Goal: Contribute content: Contribute content

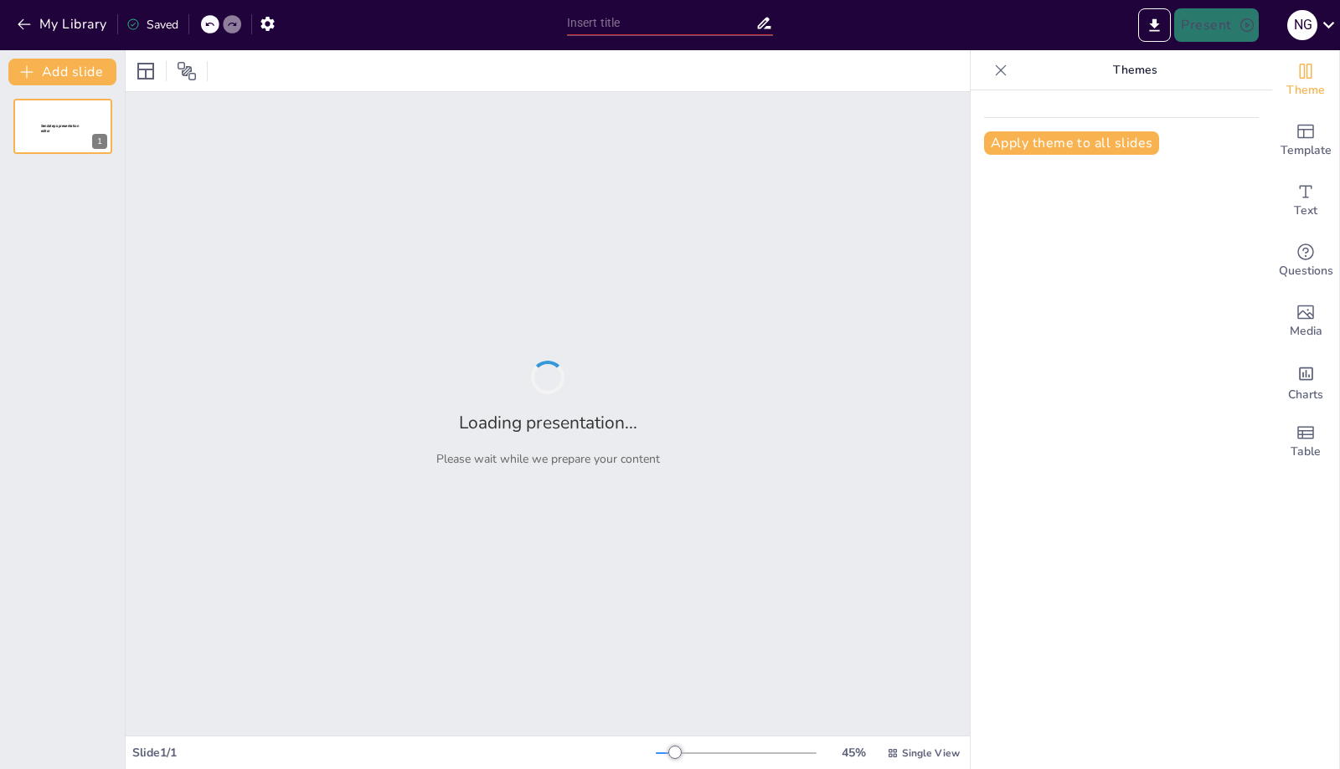
type input "Capitulo Pediatrico - Caso Clinico n° 1"
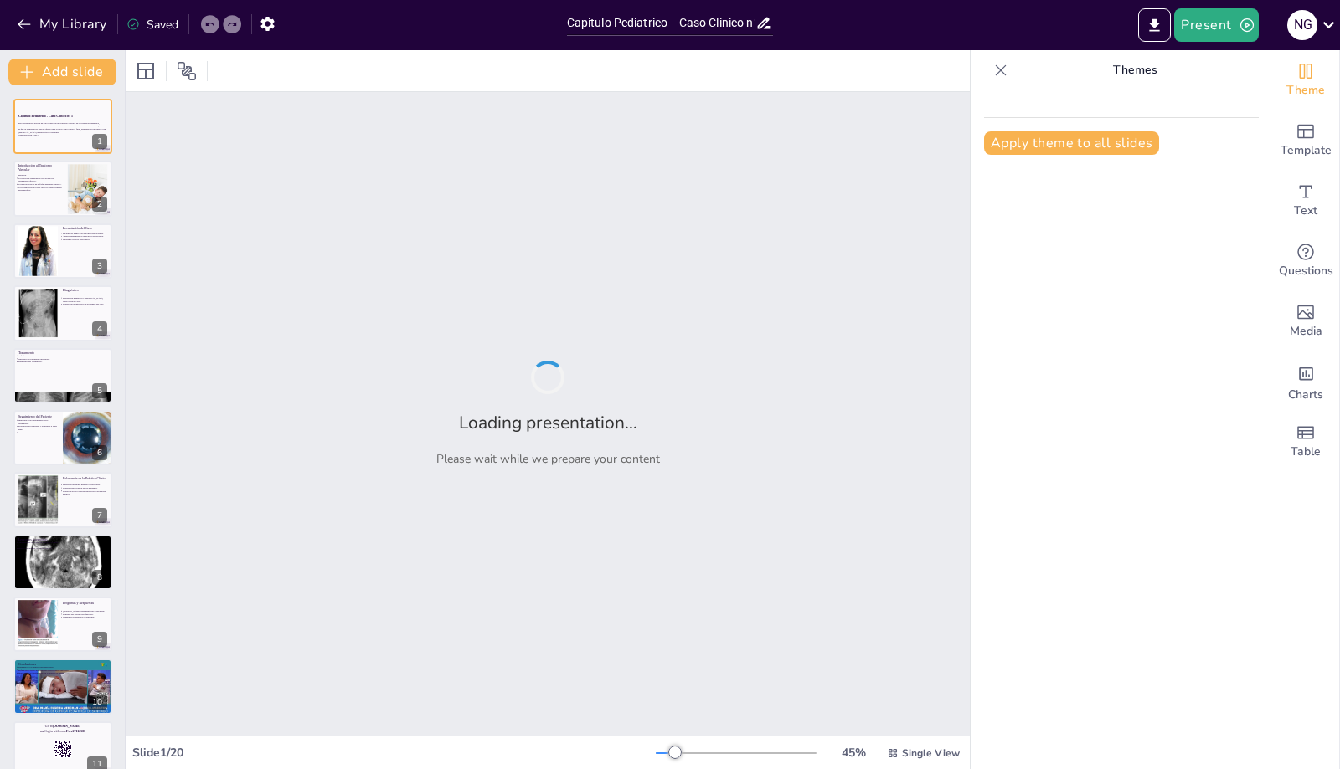
checkbox input "true"
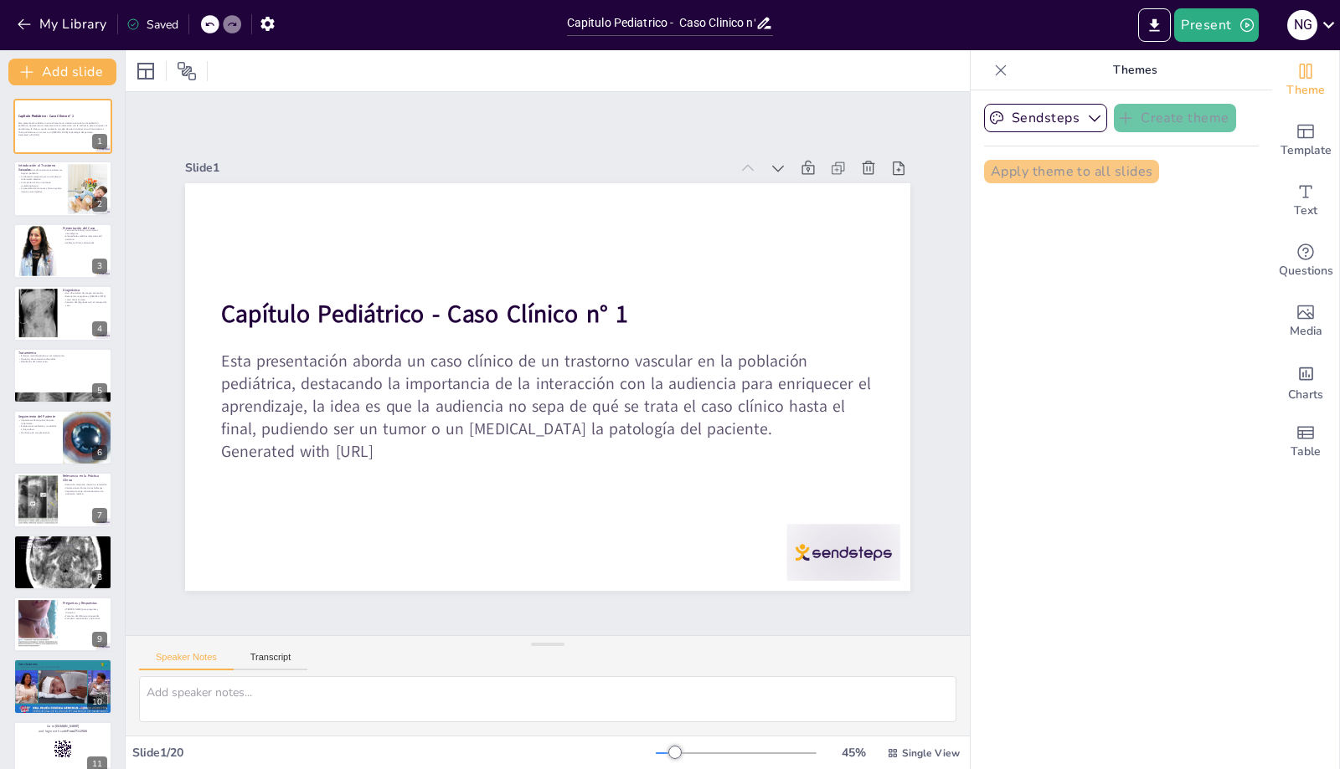
checkbox input "true"
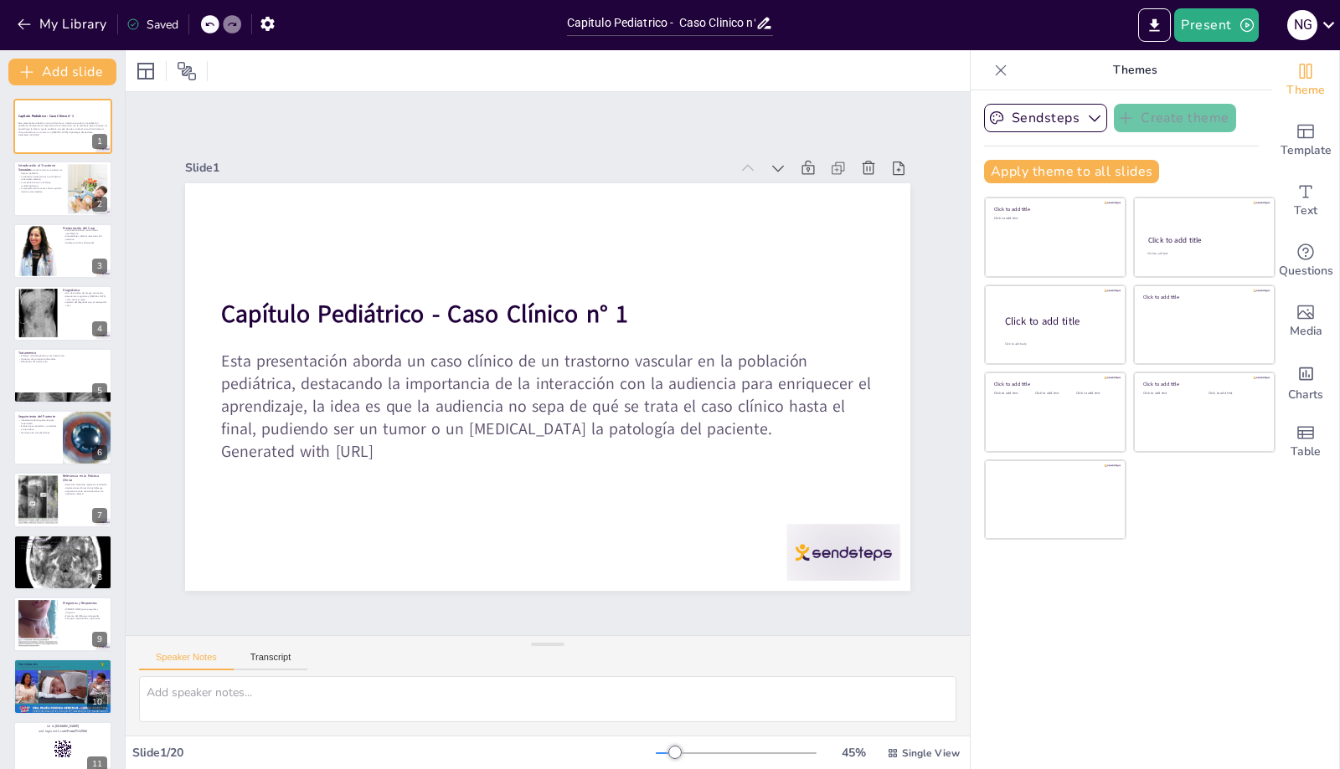
checkbox input "true"
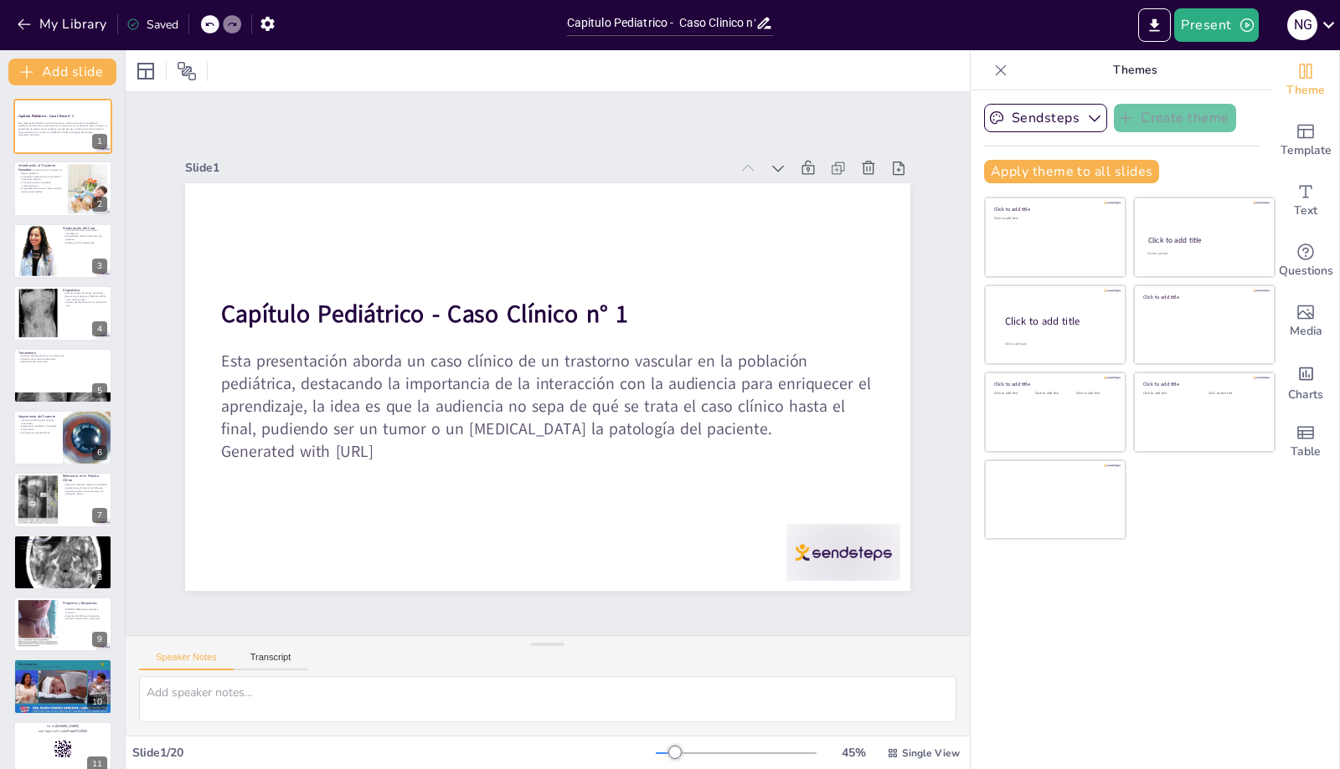
checkbox input "true"
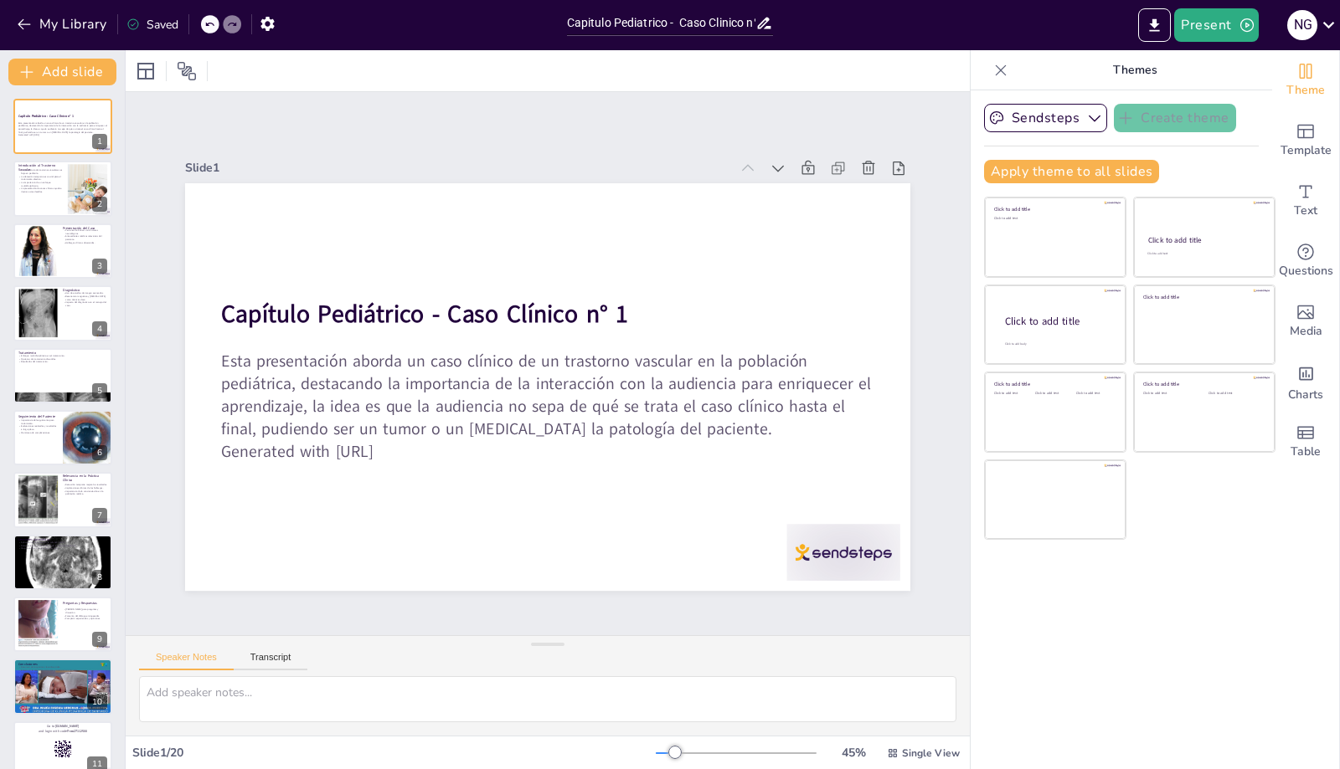
checkbox input "true"
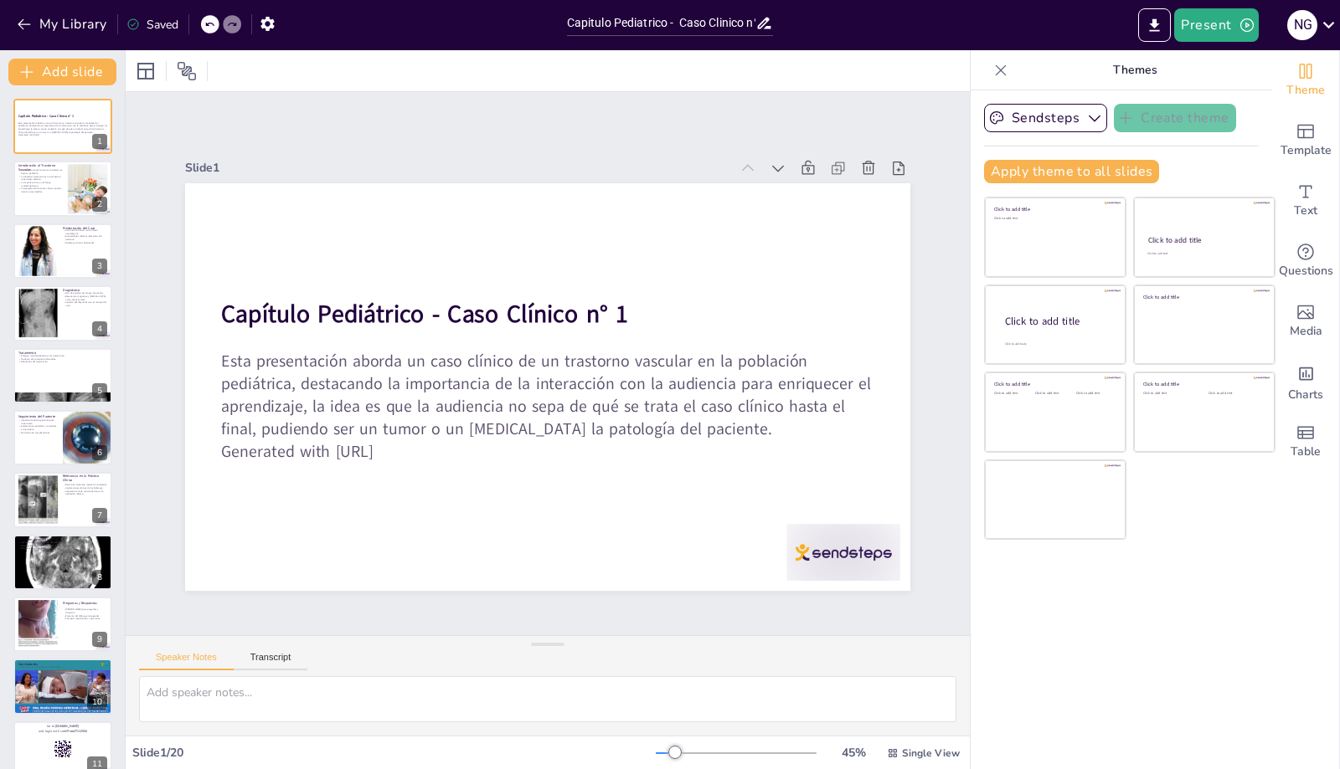
checkbox input "true"
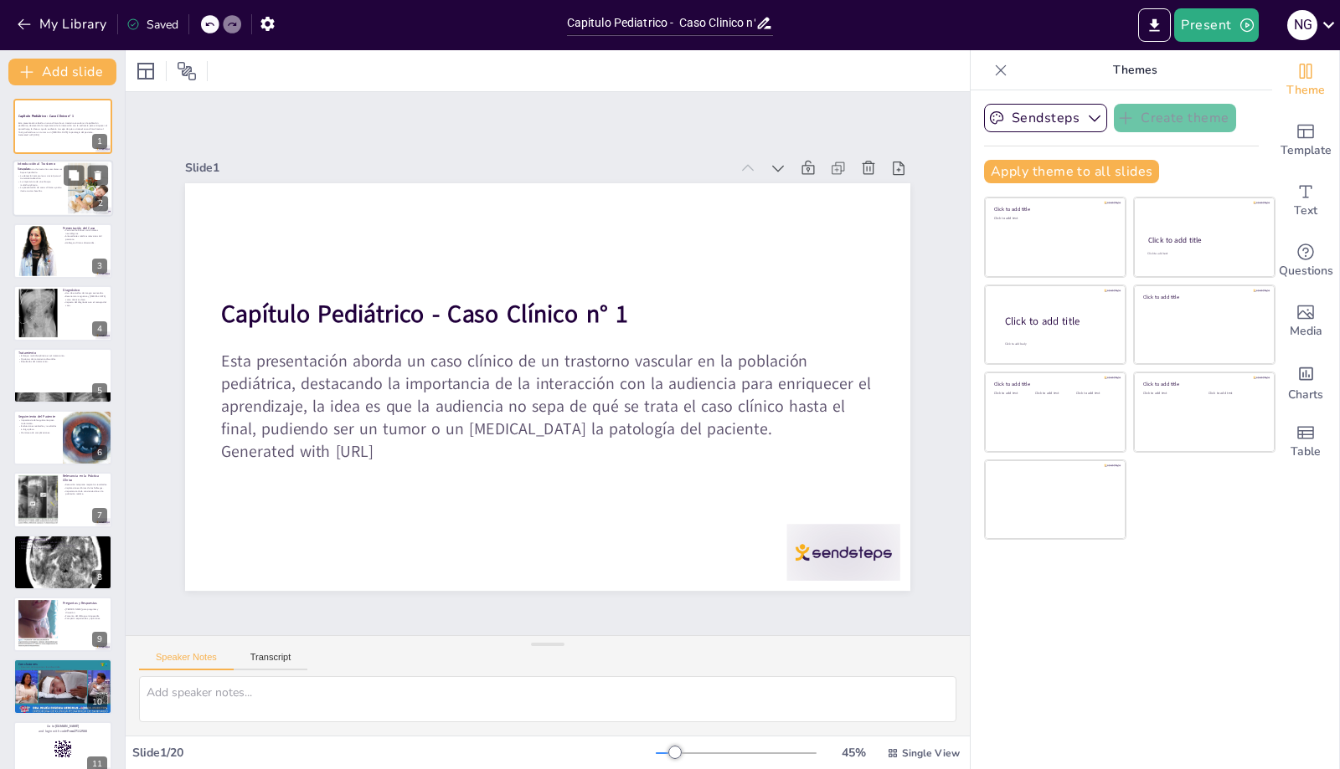
checkbox input "true"
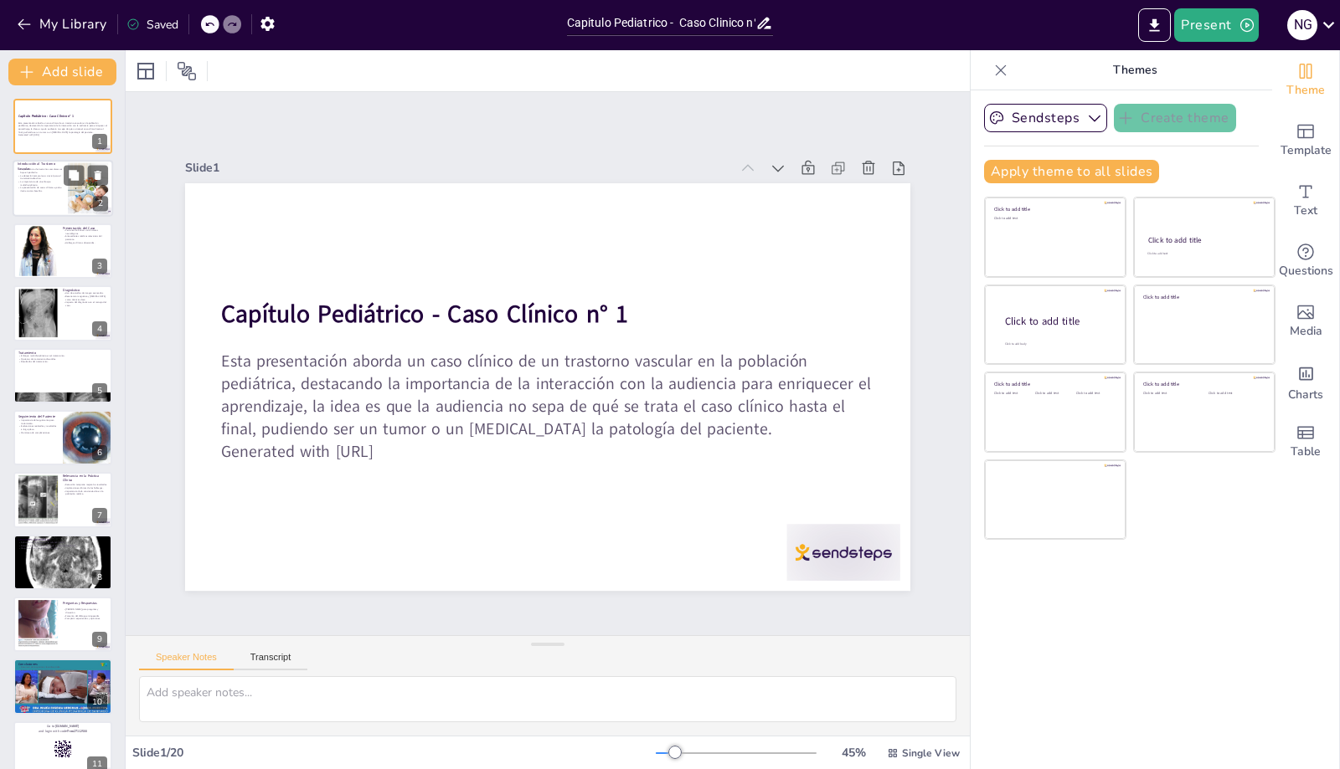
checkbox input "true"
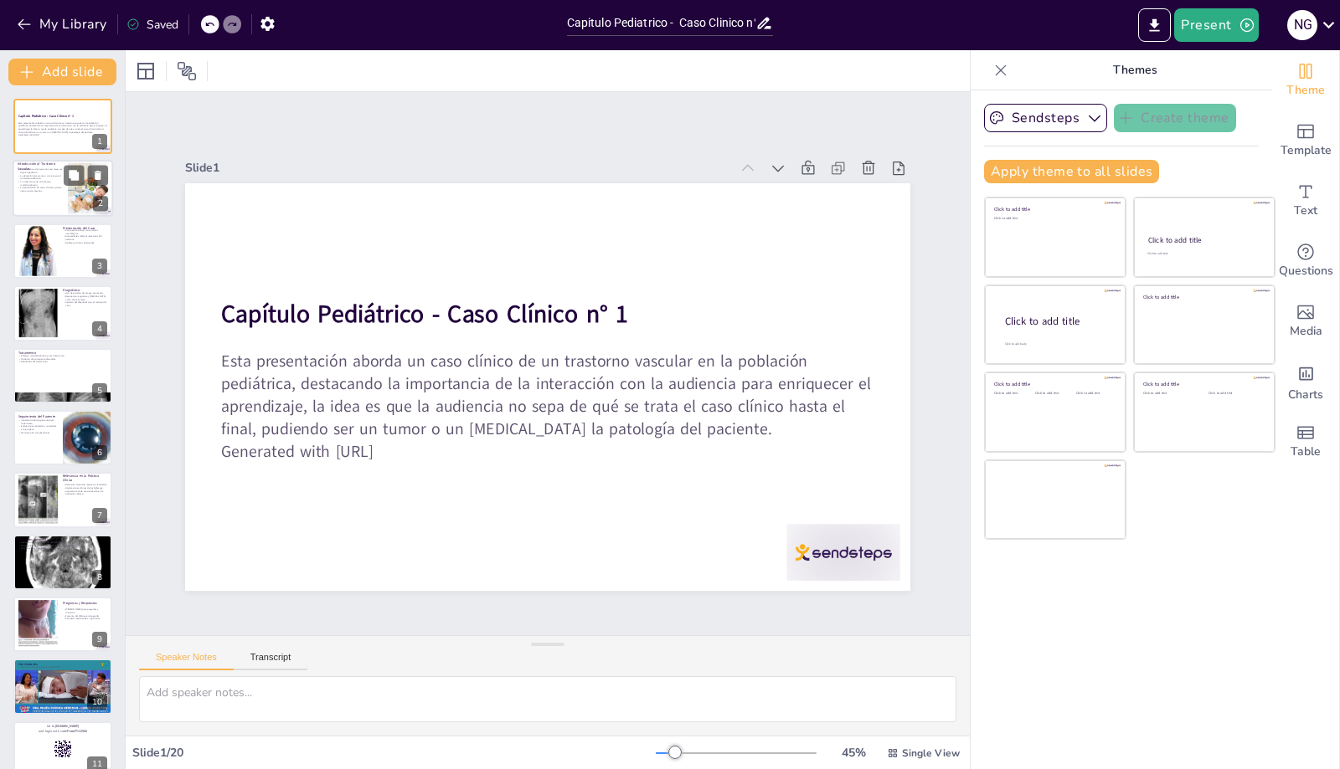
click at [29, 192] on p "La presentación de casos clínicos ayuda a ilustrar estos desafíos." at bounding box center [40, 190] width 45 height 6
type textarea "Lo ipsu dolorsitame co adipiscing elitseddoe te incid utlaboree dol magnaa enim…"
checkbox input "true"
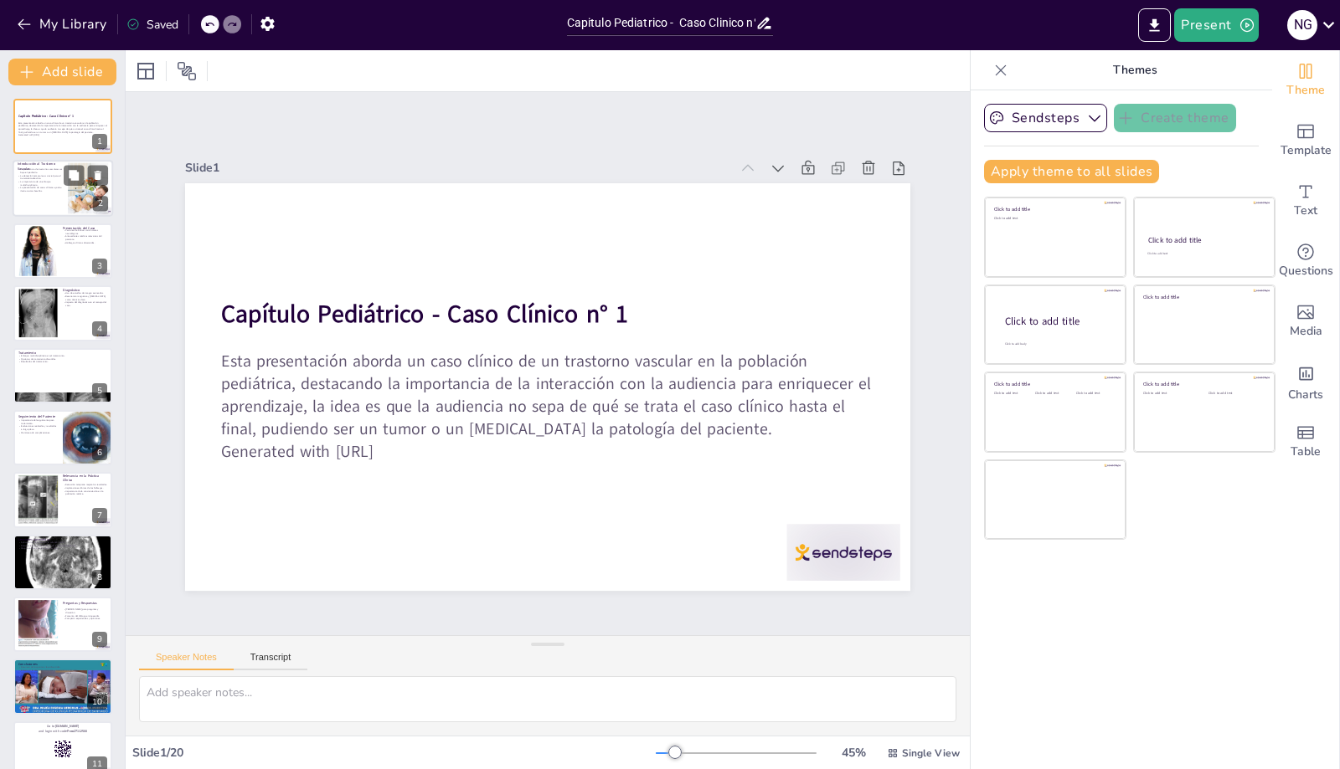
checkbox input "true"
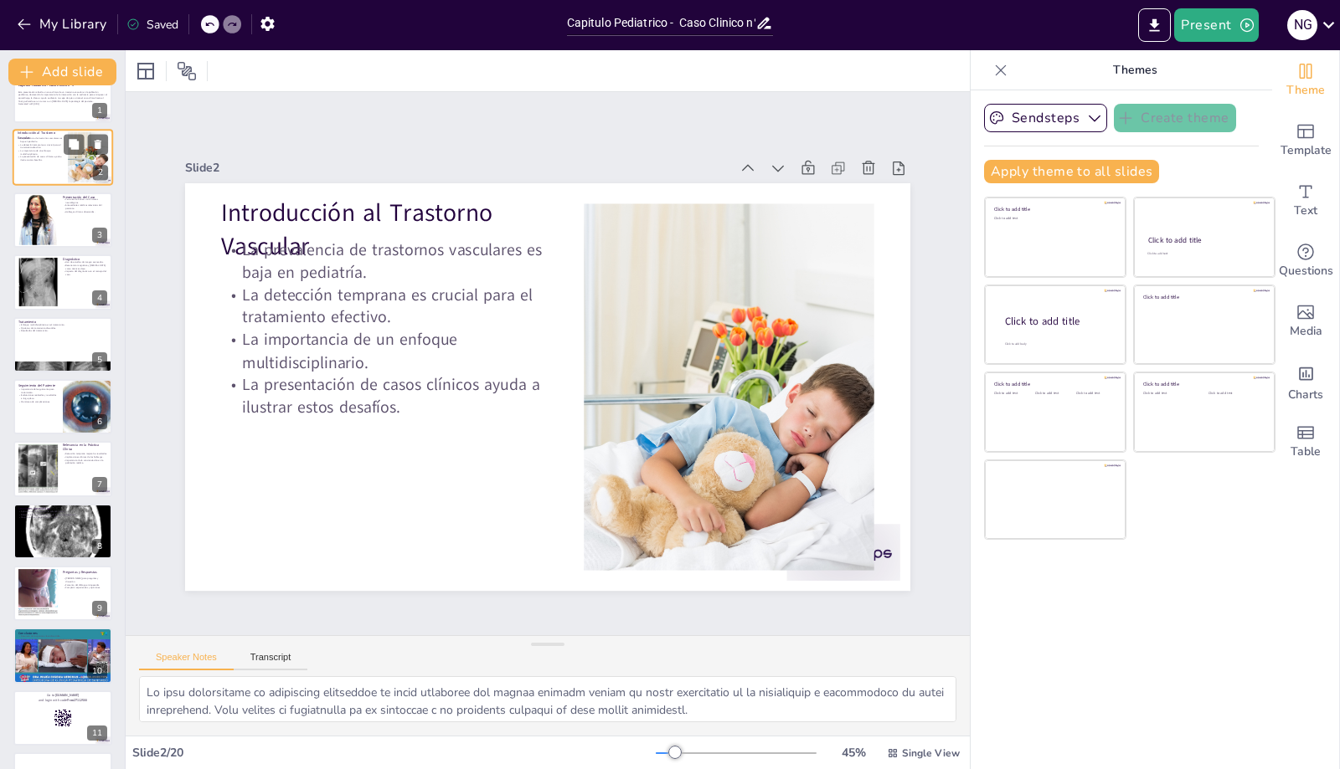
checkbox input "true"
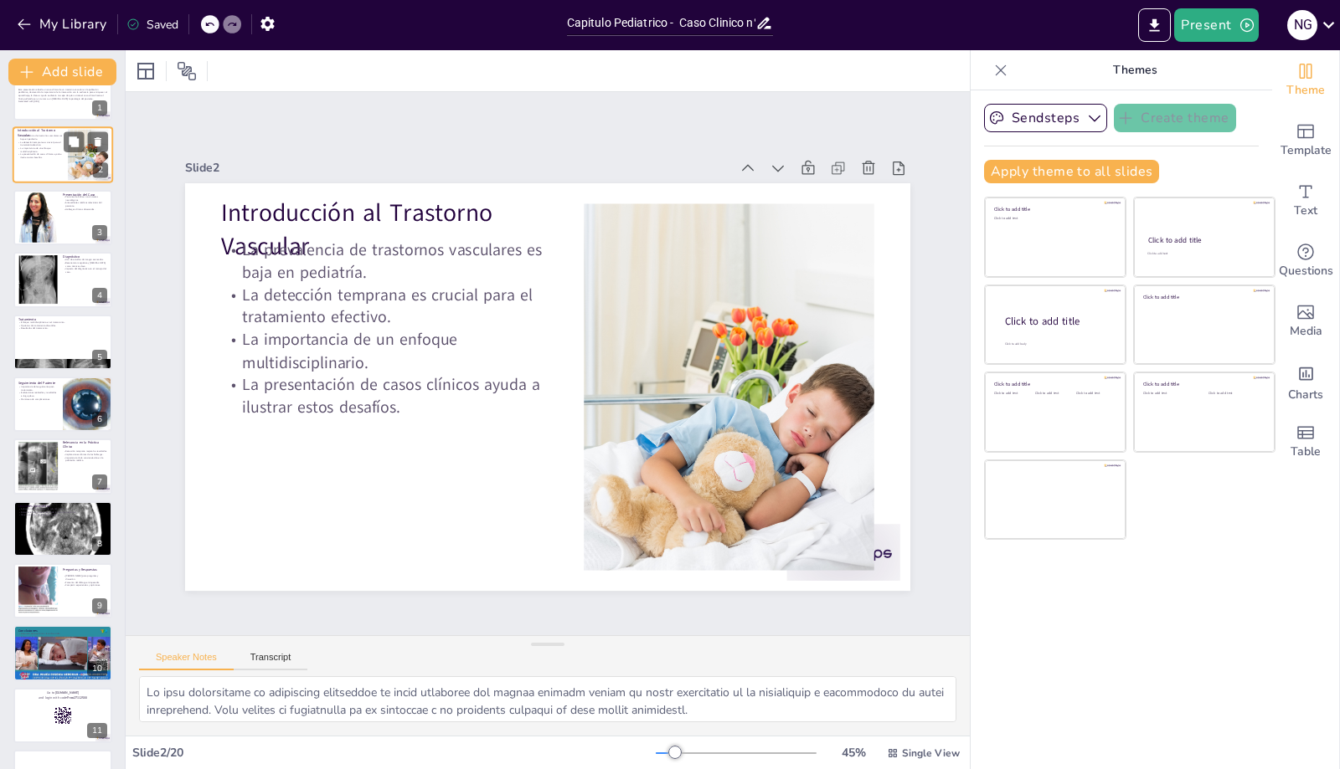
checkbox input "true"
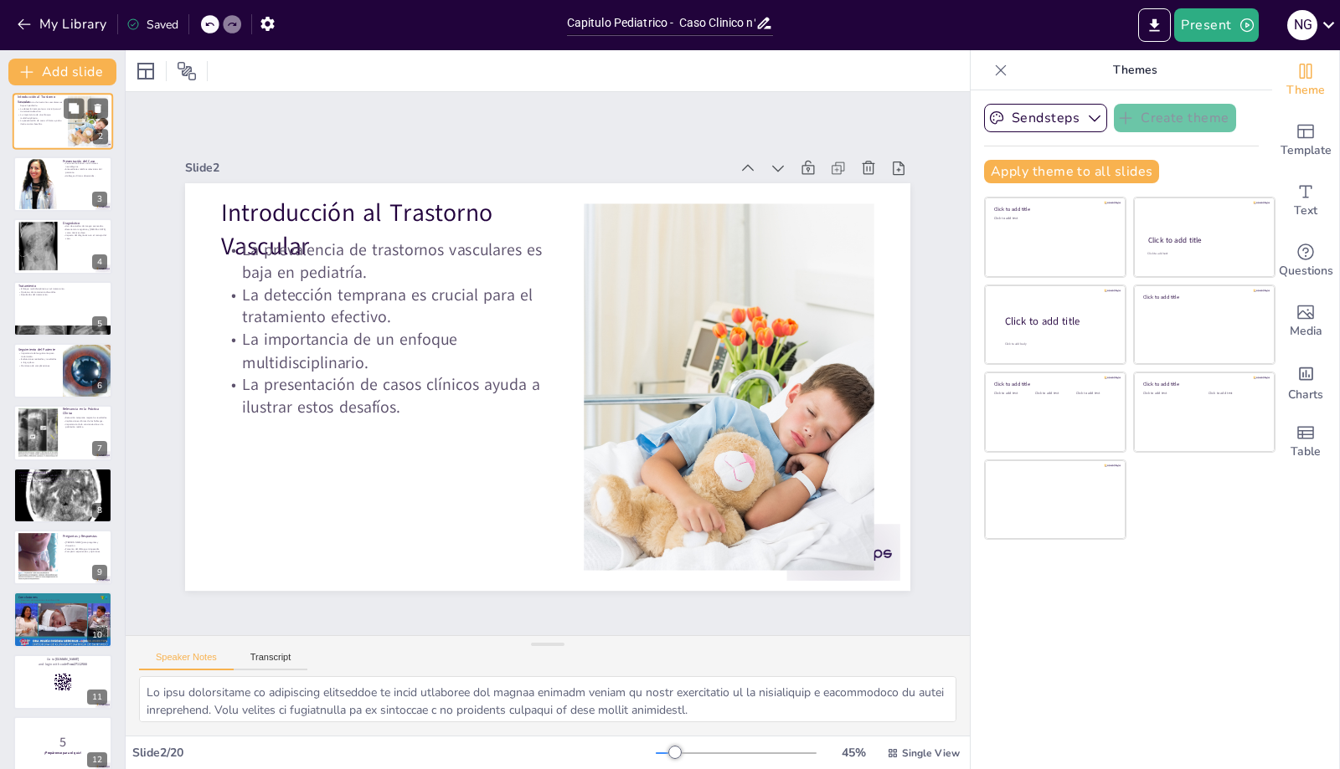
checkbox input "true"
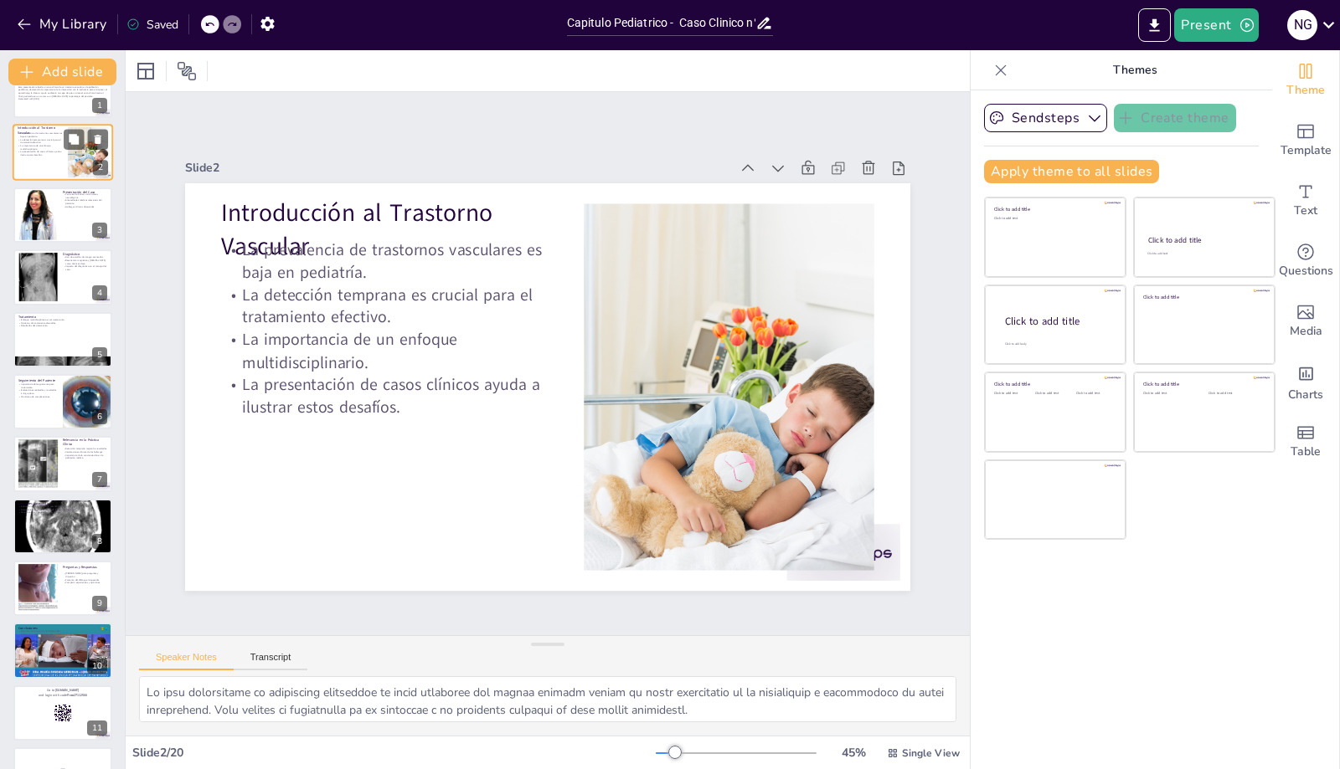
checkbox input "true"
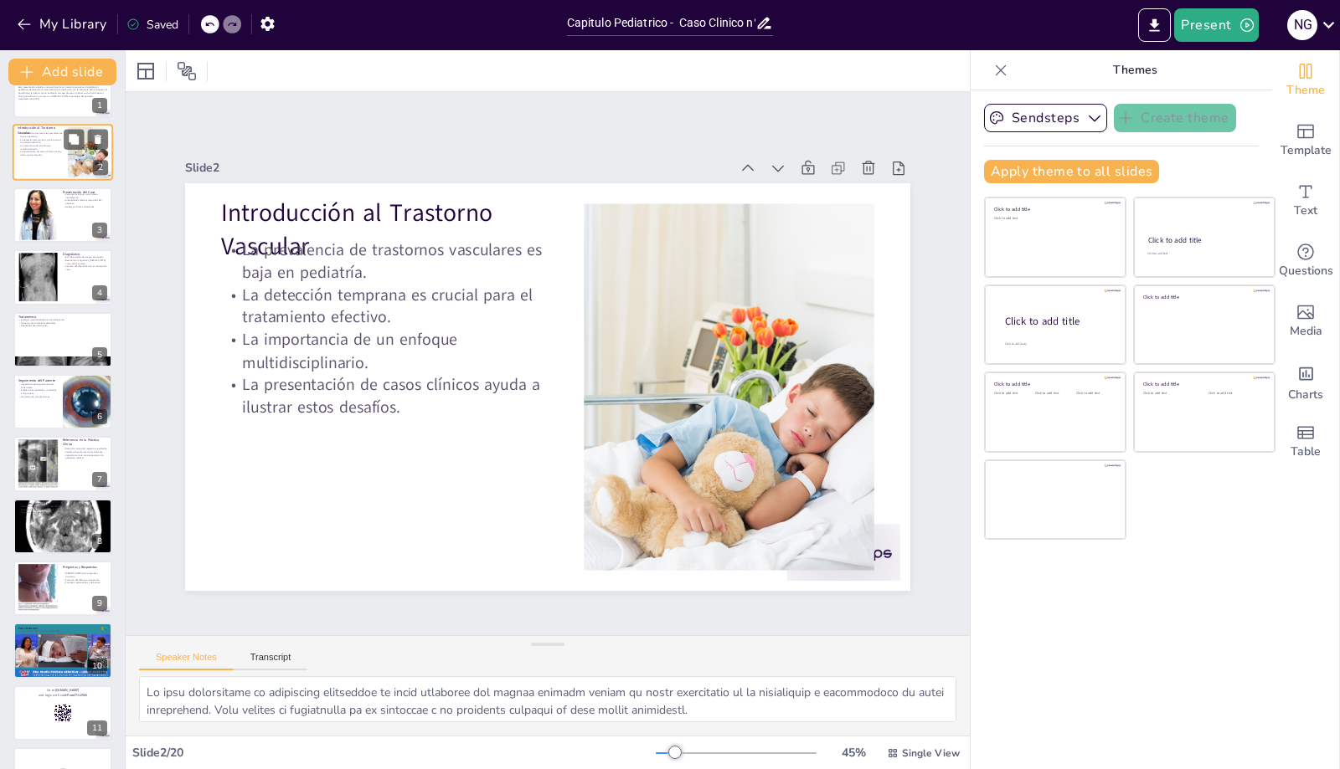
scroll to position [33, 0]
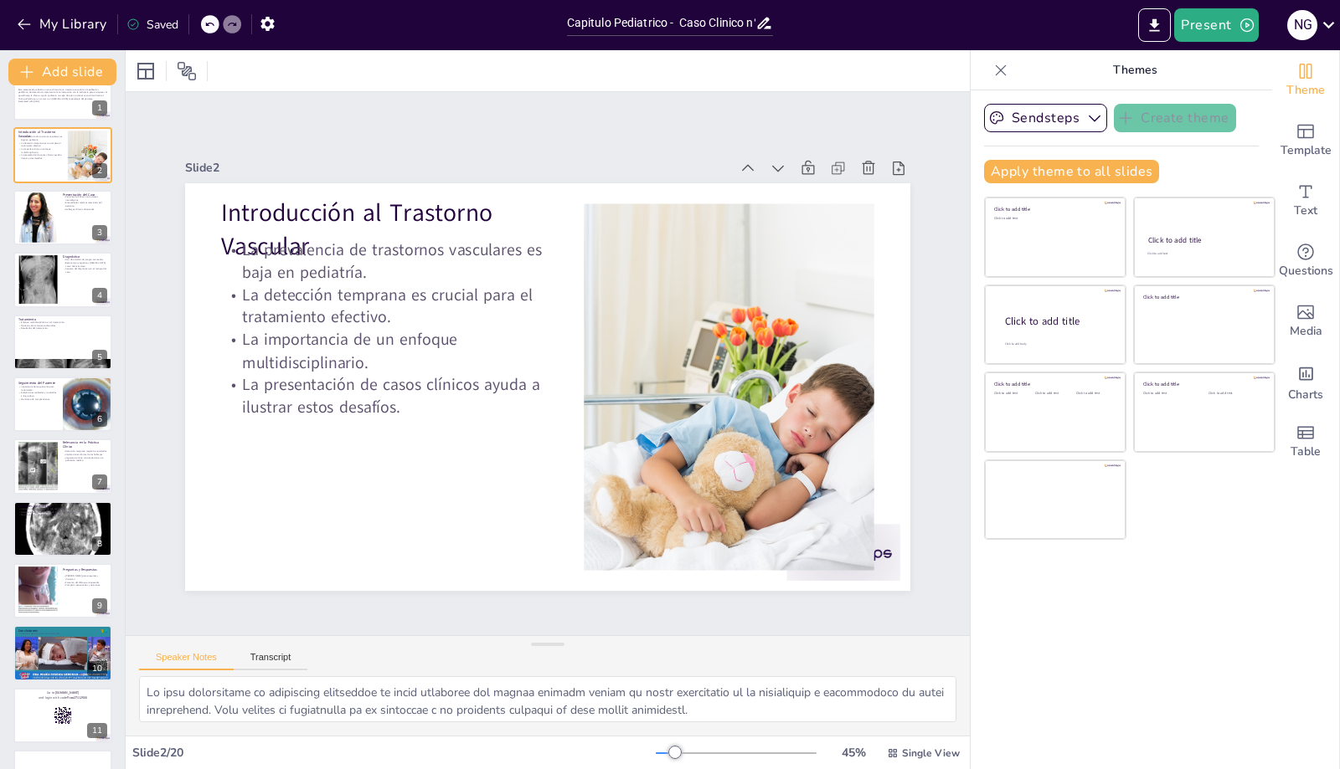
checkbox input "true"
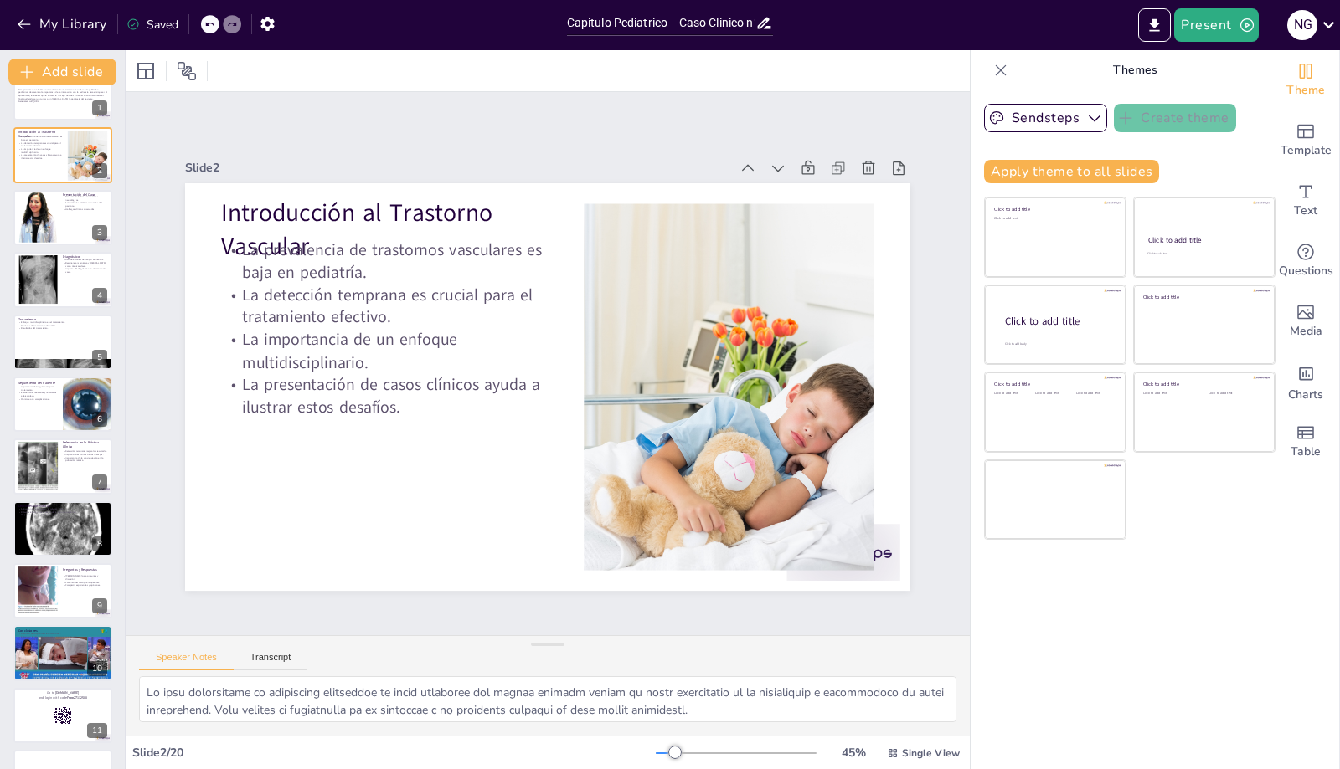
checkbox input "true"
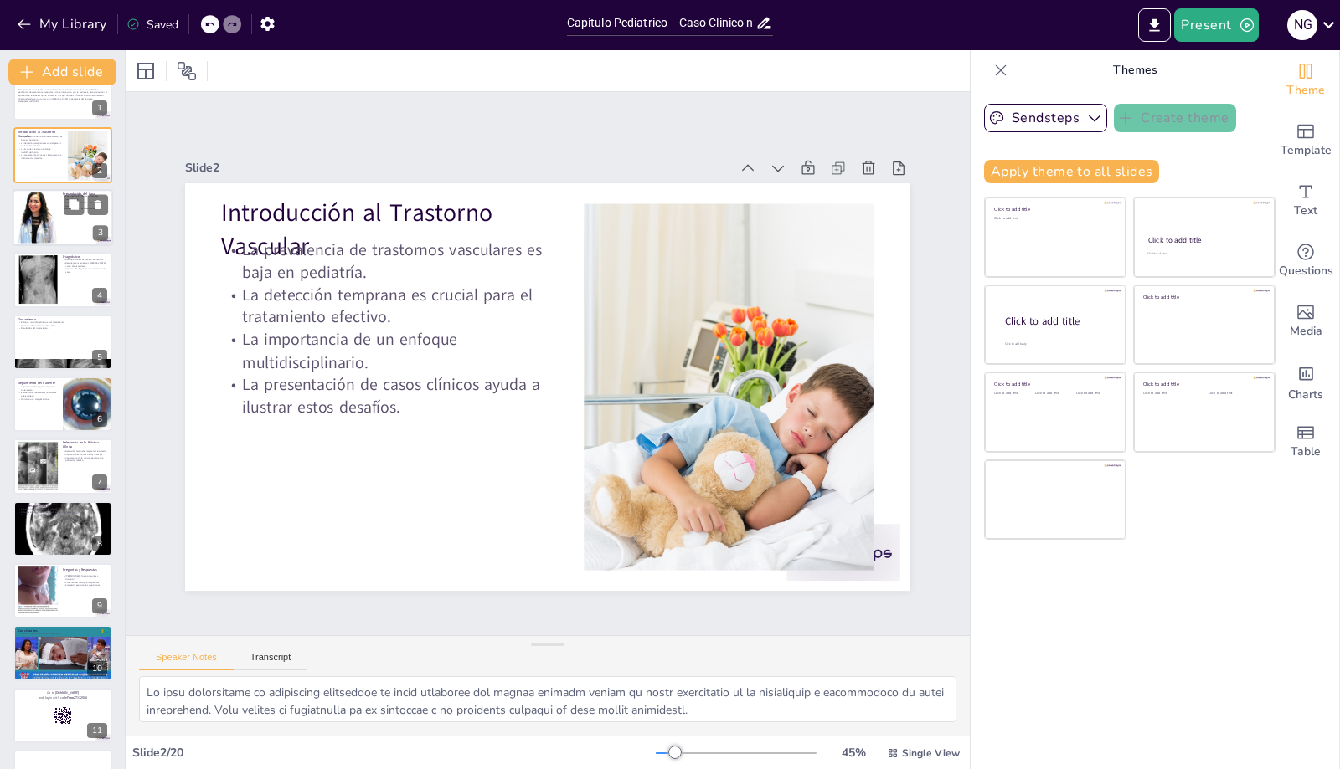
checkbox input "true"
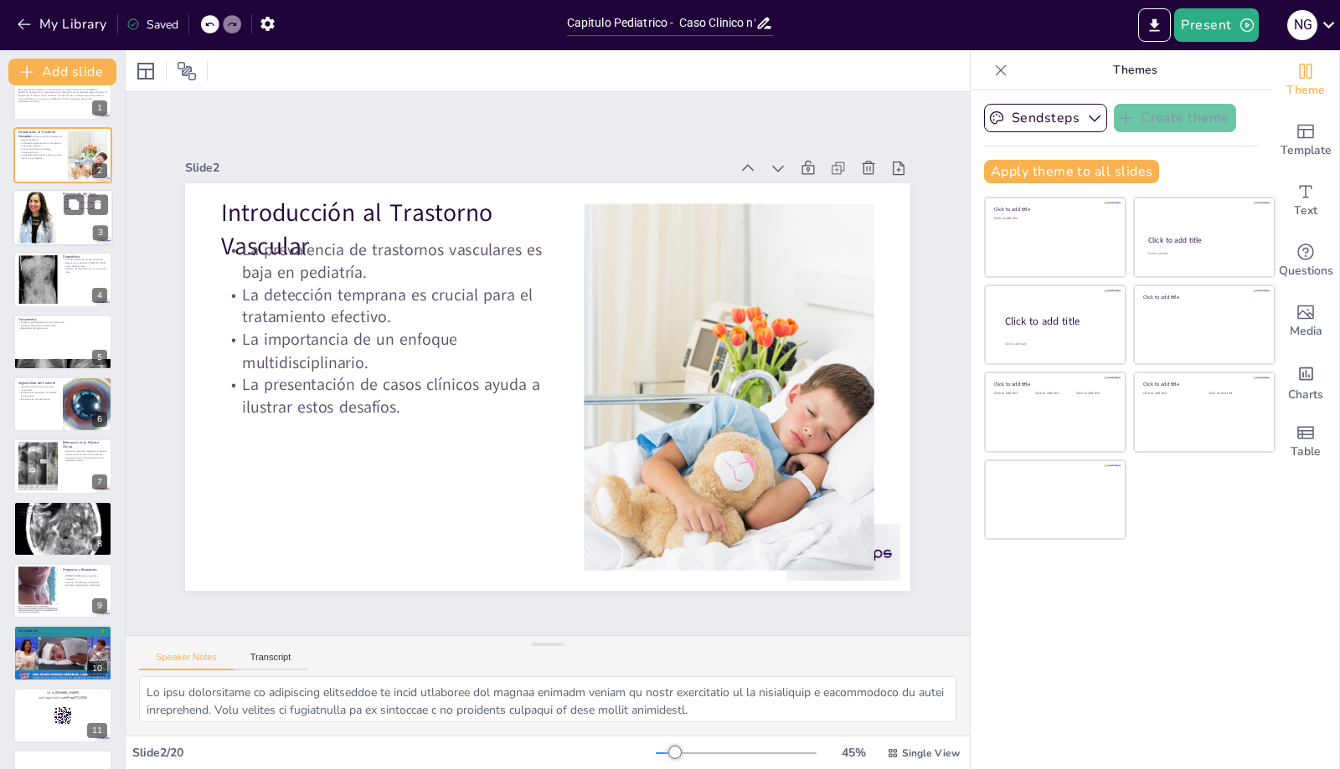
checkbox input "true"
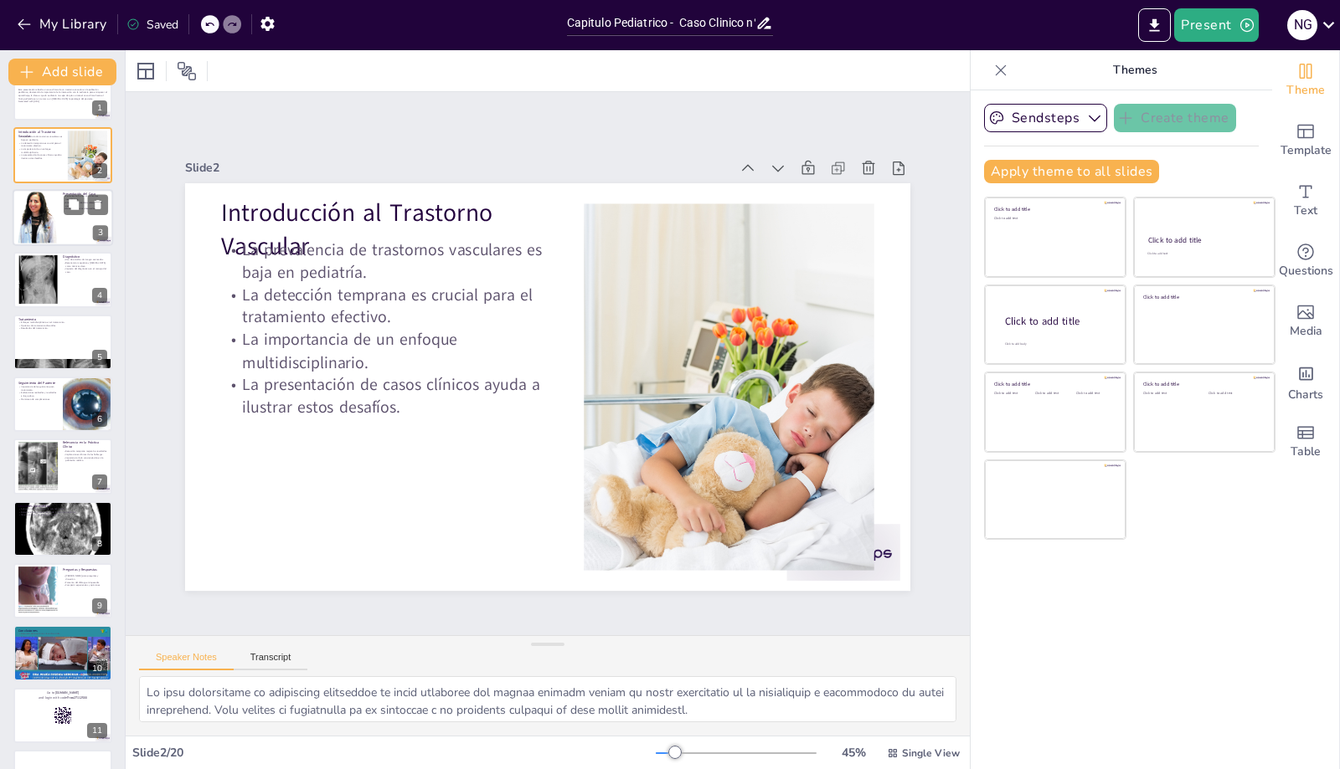
click at [39, 231] on div at bounding box center [38, 217] width 40 height 55
type textarea "La edad del paciente y la presentación de síntomas neurológicos son factores cr…"
checkbox input "true"
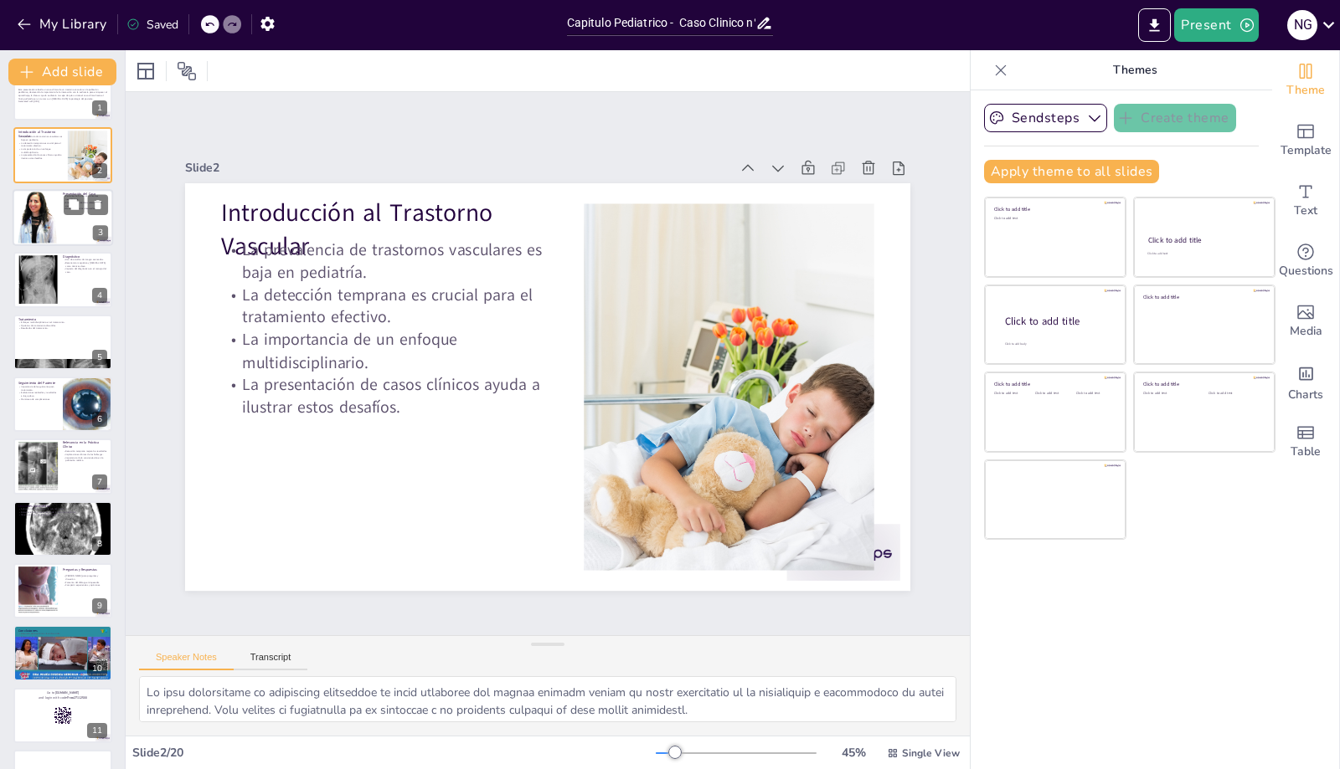
checkbox input "true"
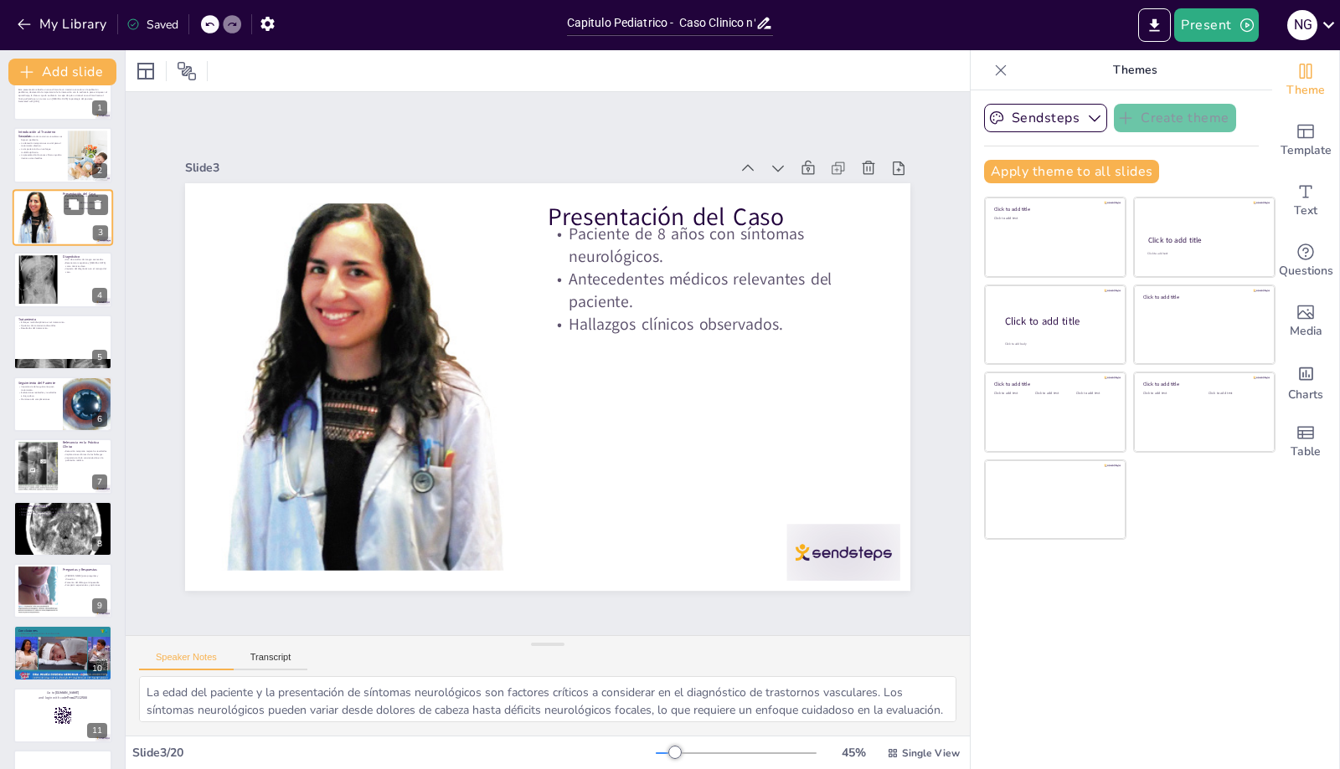
scroll to position [0, 0]
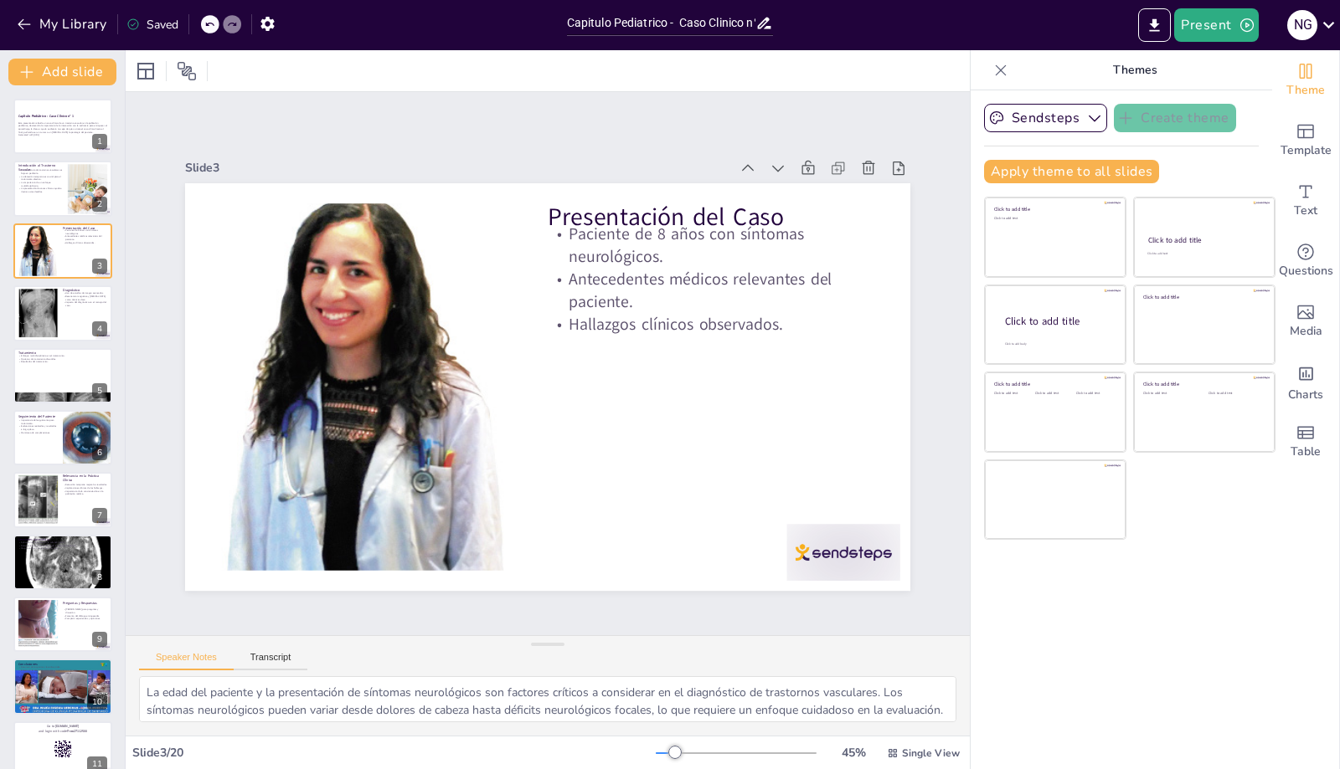
checkbox input "true"
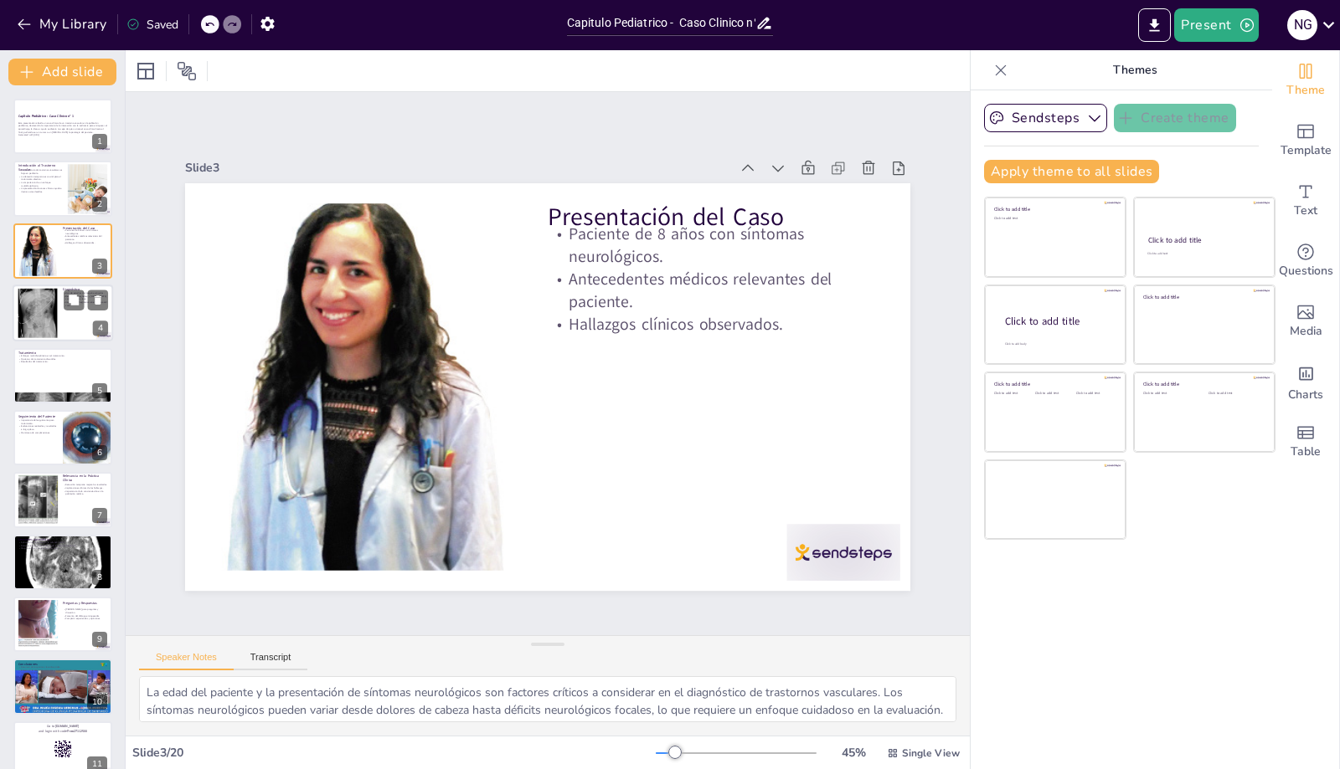
checkbox input "true"
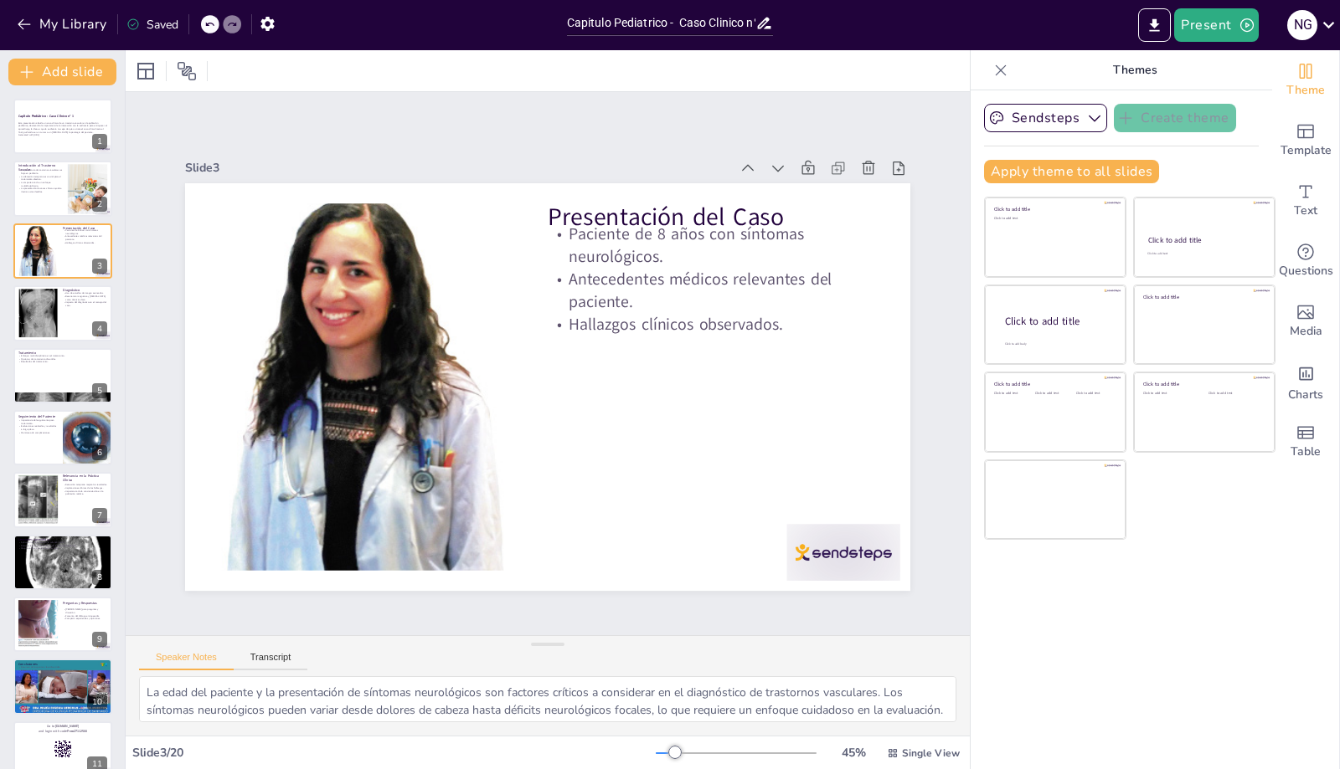
checkbox input "true"
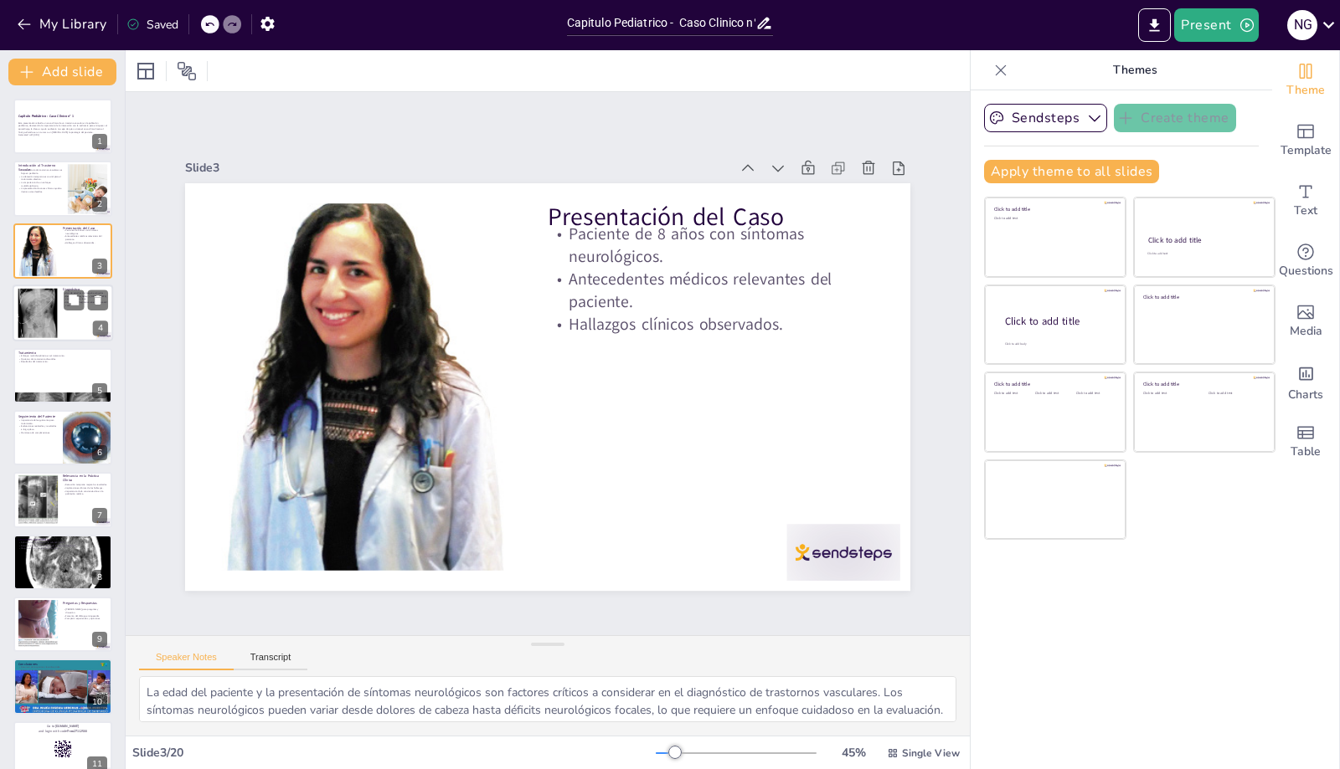
checkbox input "true"
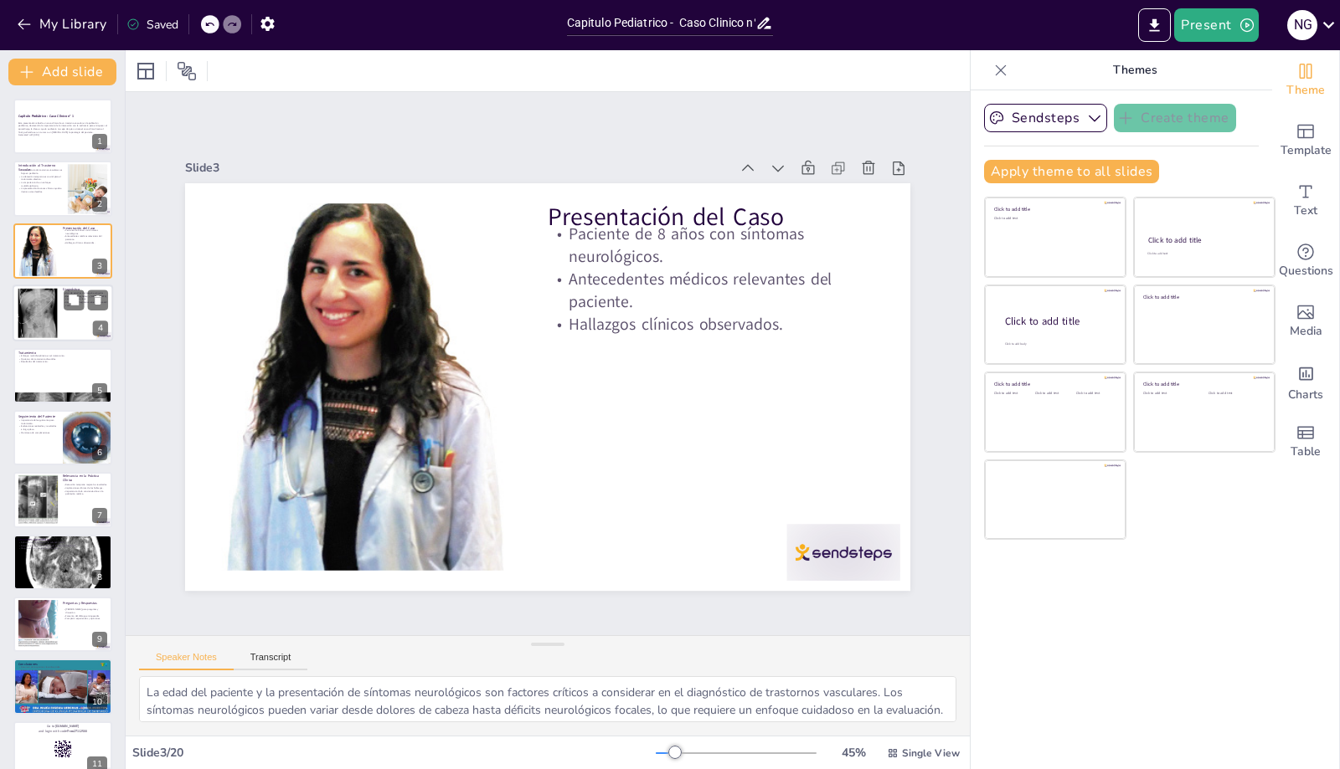
click at [70, 324] on div at bounding box center [63, 313] width 100 height 57
type textarea "Los estudios de imagen son herramientas críticas en el diagnóstico de trastorno…"
checkbox input "true"
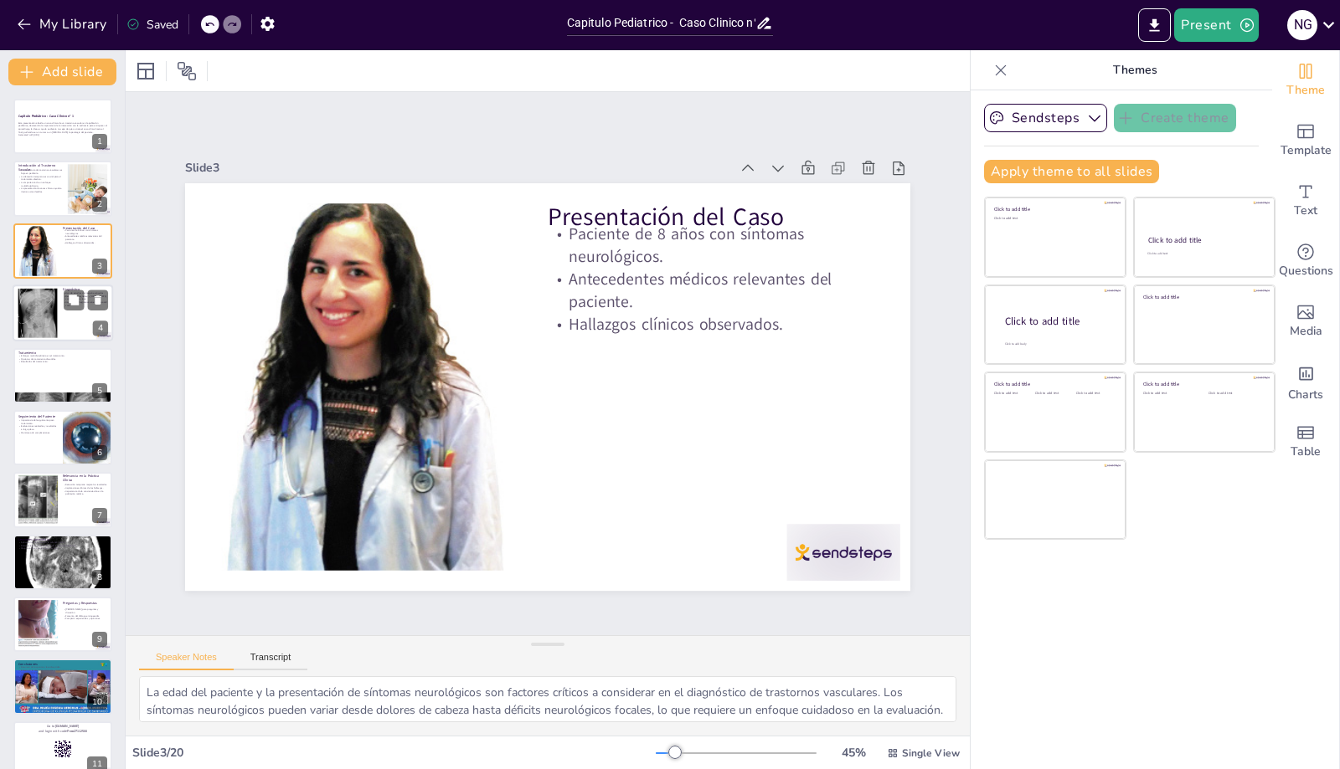
checkbox input "true"
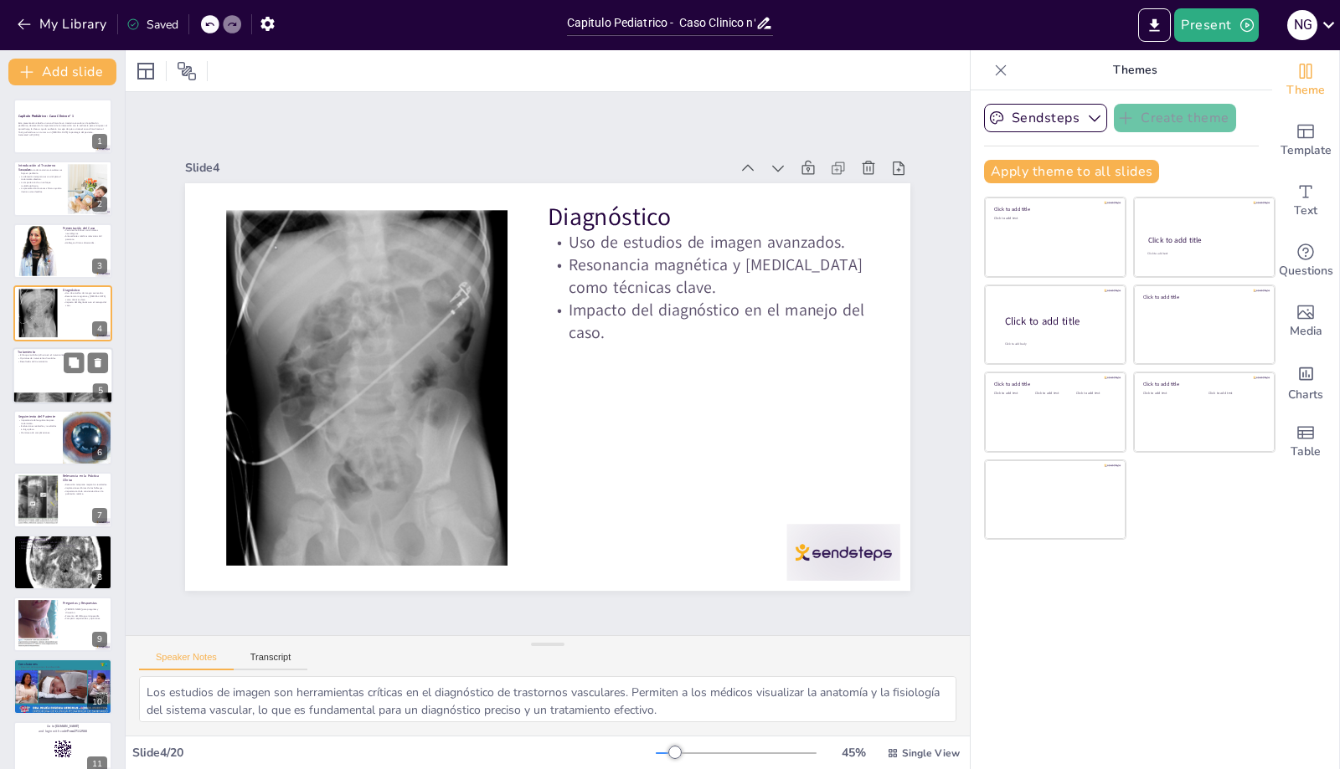
checkbox input "true"
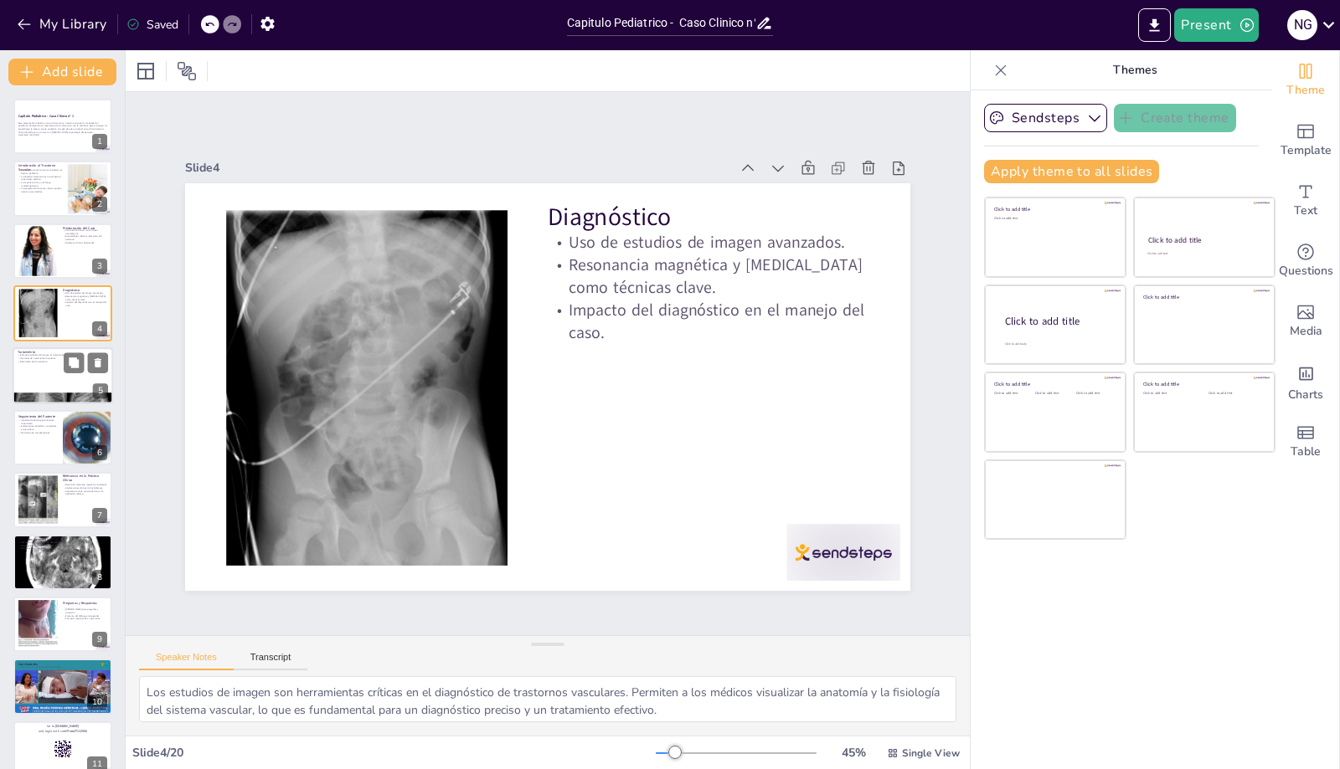
checkbox input "true"
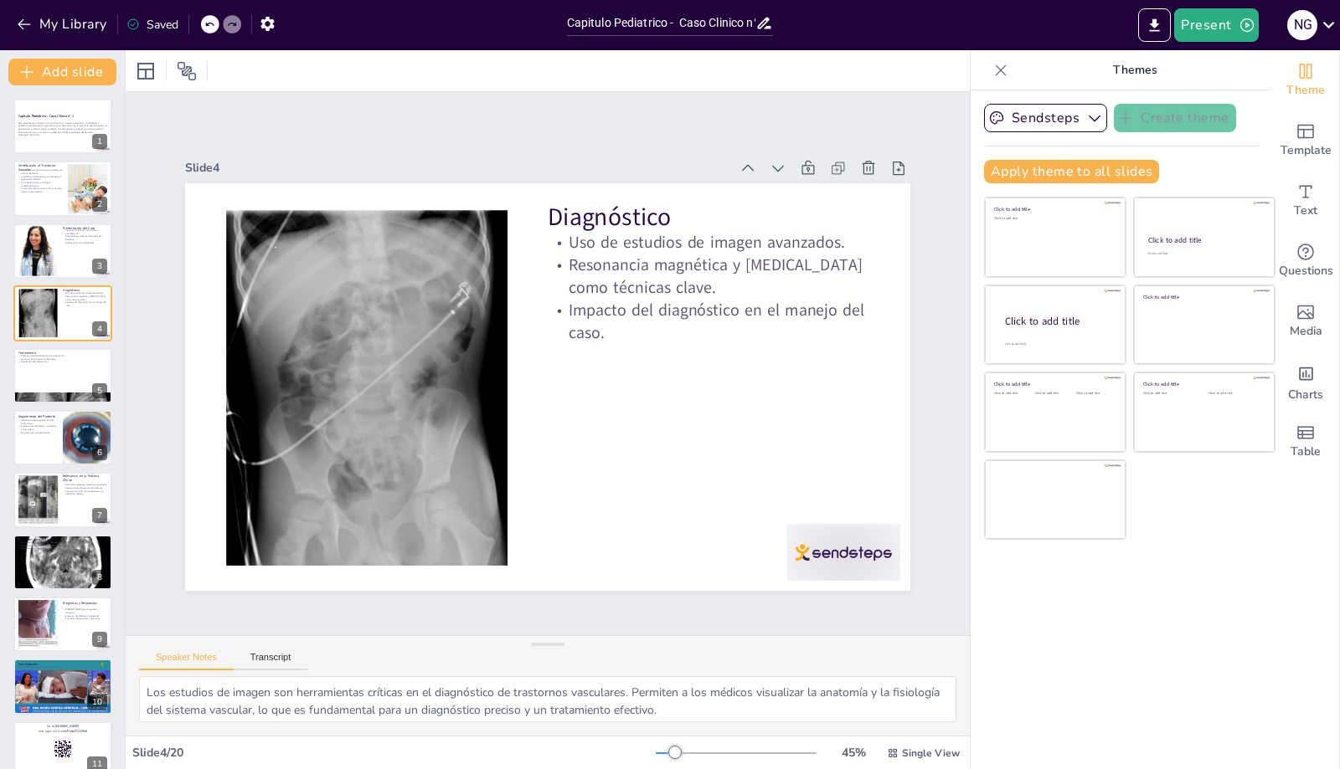
checkbox input "true"
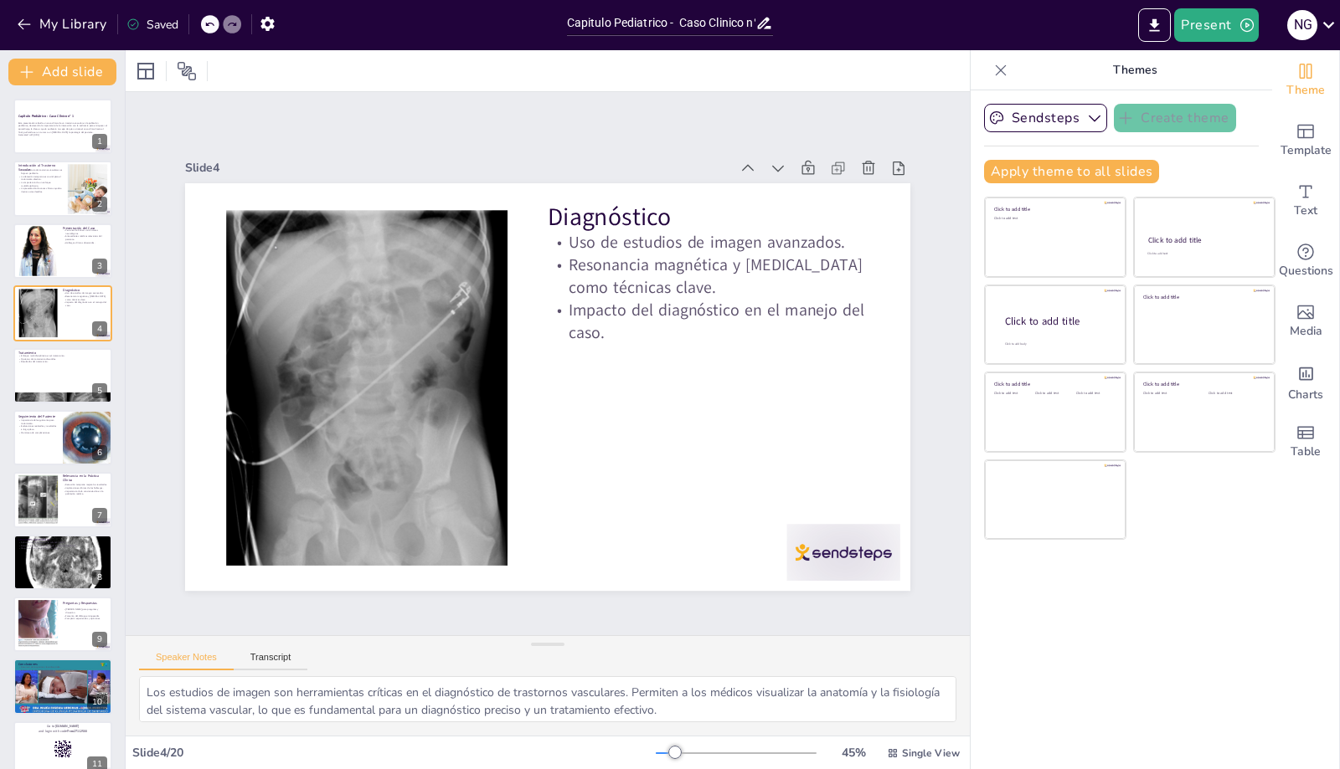
checkbox input "true"
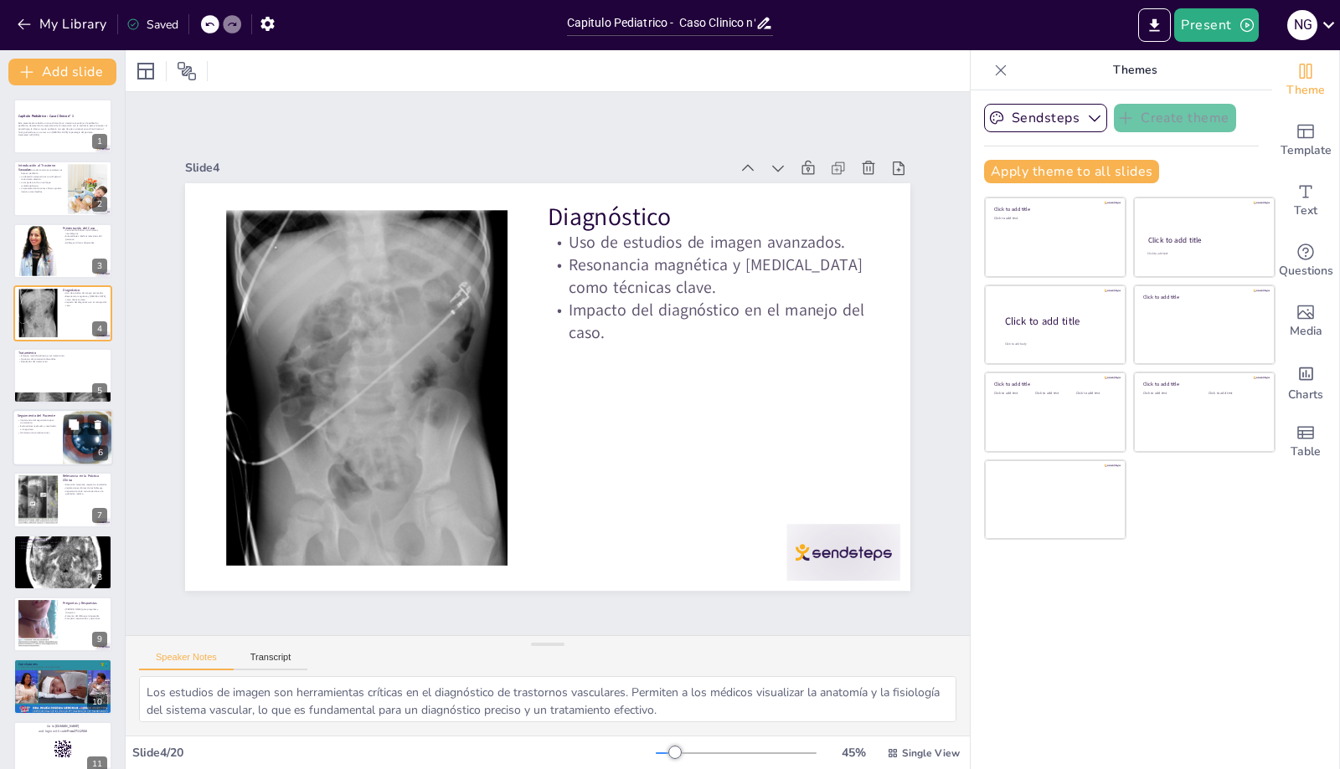
checkbox input "true"
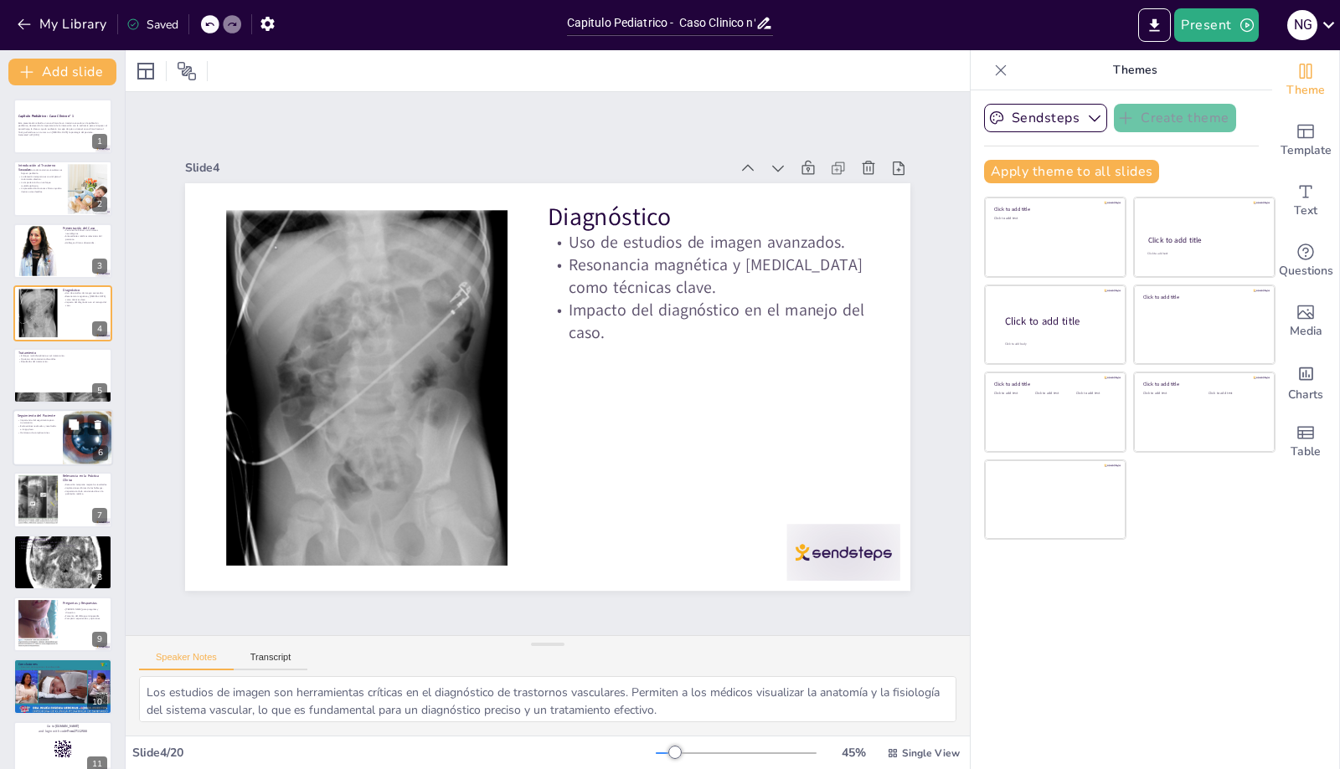
checkbox input "true"
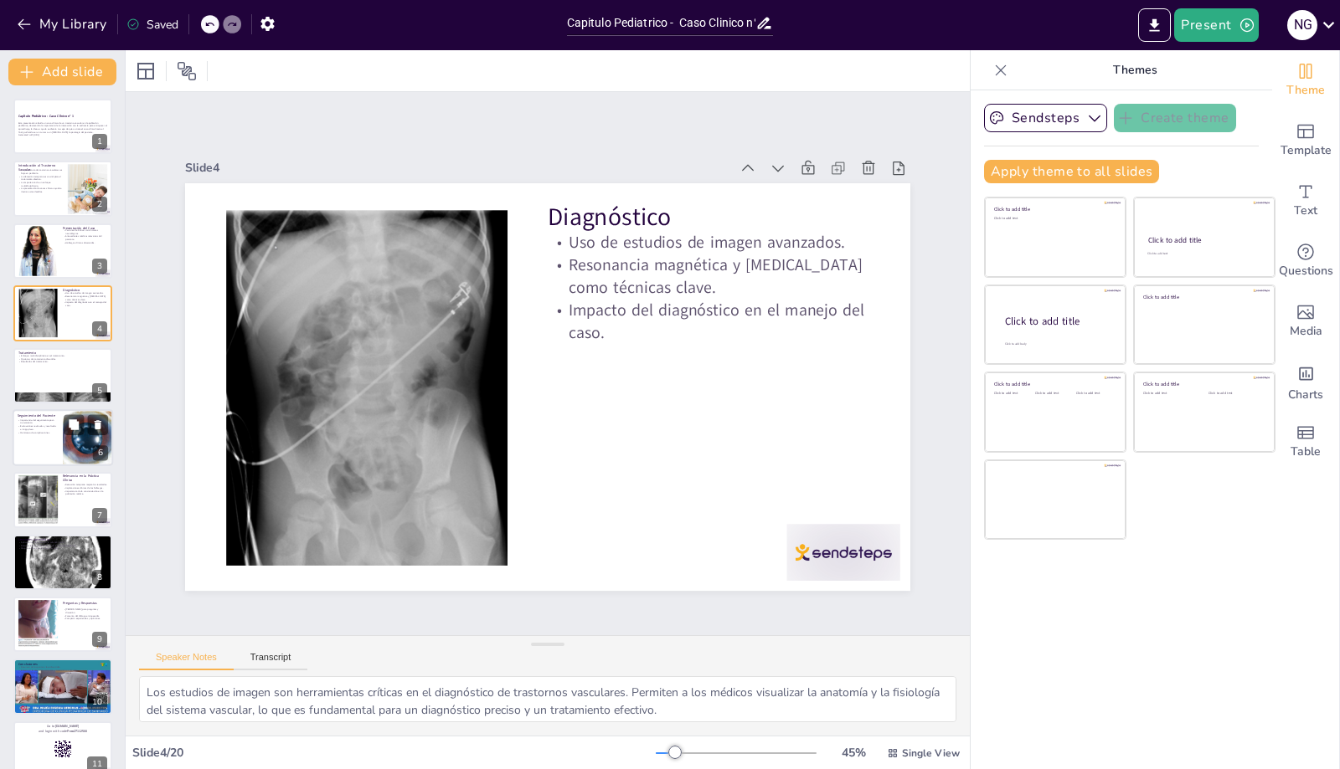
checkbox input "true"
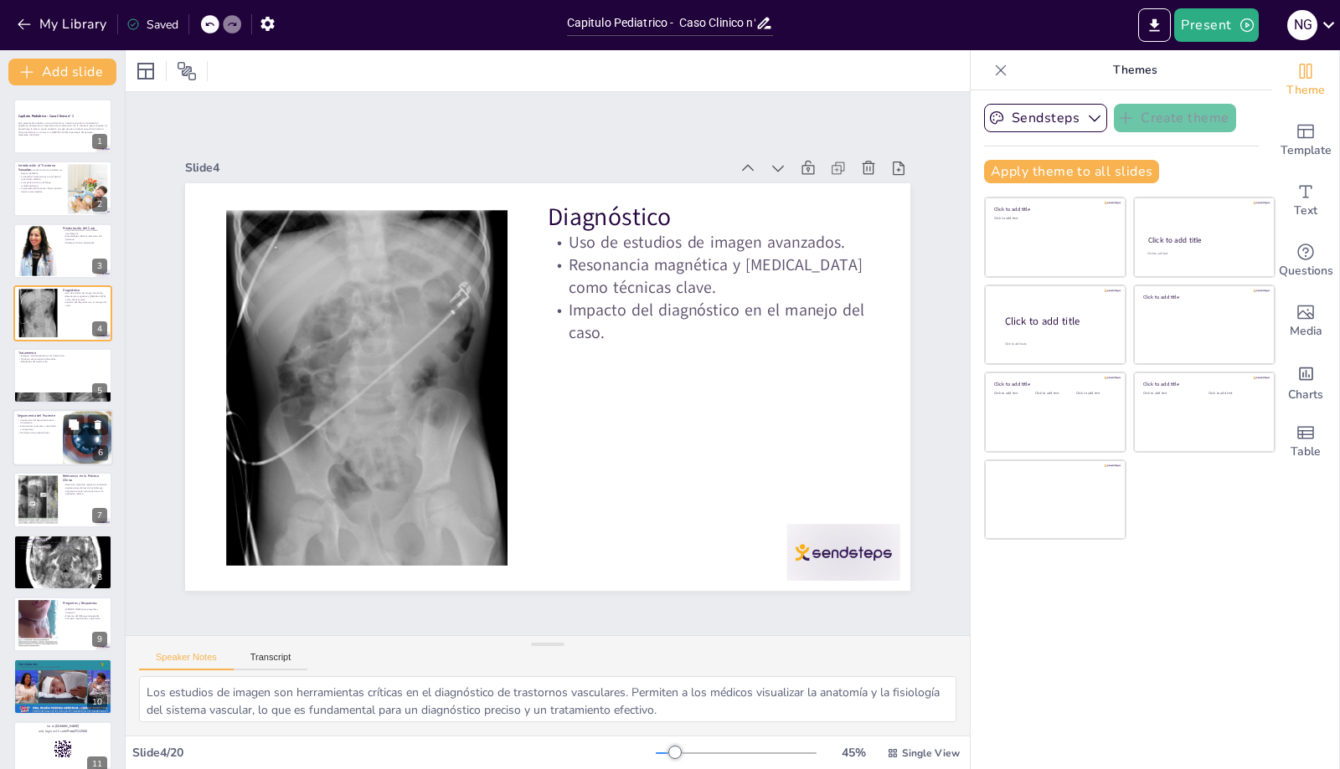
click at [51, 429] on p "Evaluaciones realizadas y resultados a largo plazo." at bounding box center [38, 428] width 40 height 6
type textarea "El seguimiento post-tratamiento es esencial para asegurar que el paciente esté …"
checkbox input "true"
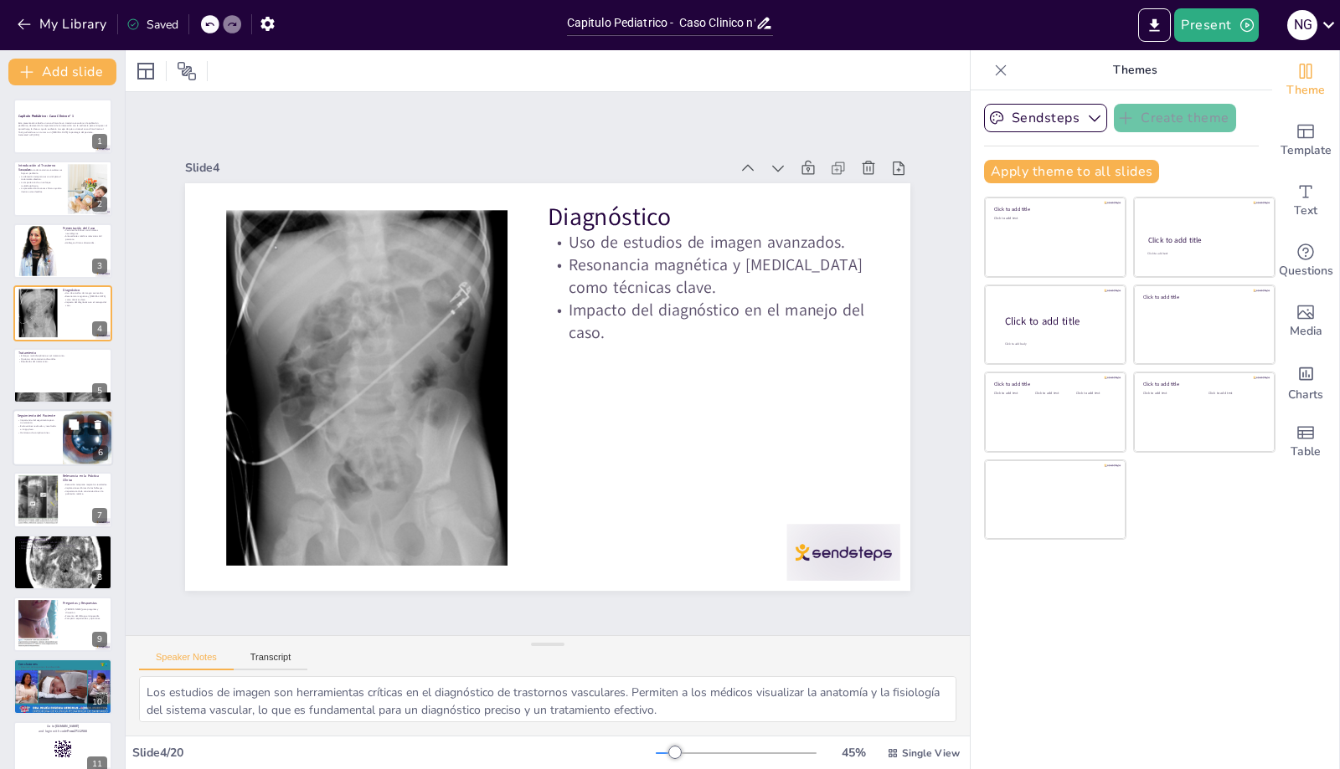
checkbox input "true"
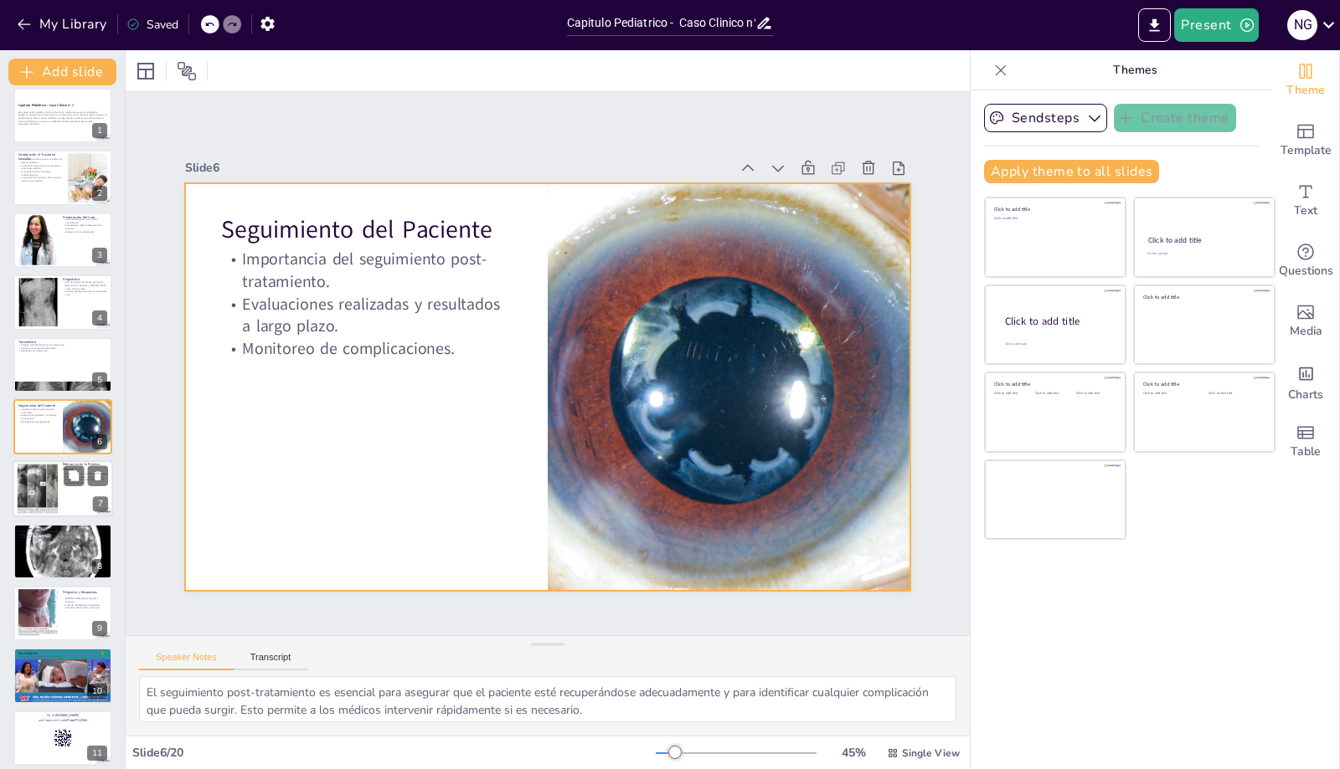
checkbox input "true"
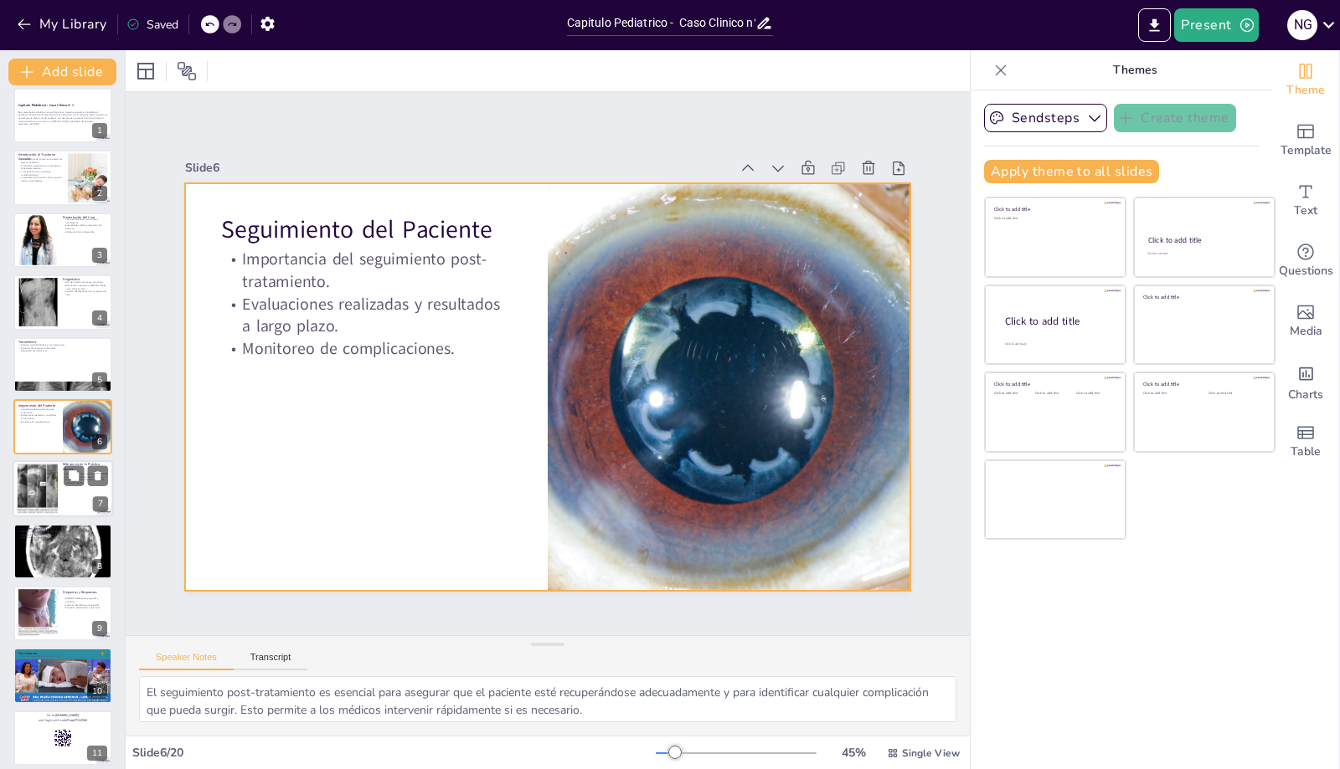
checkbox input "true"
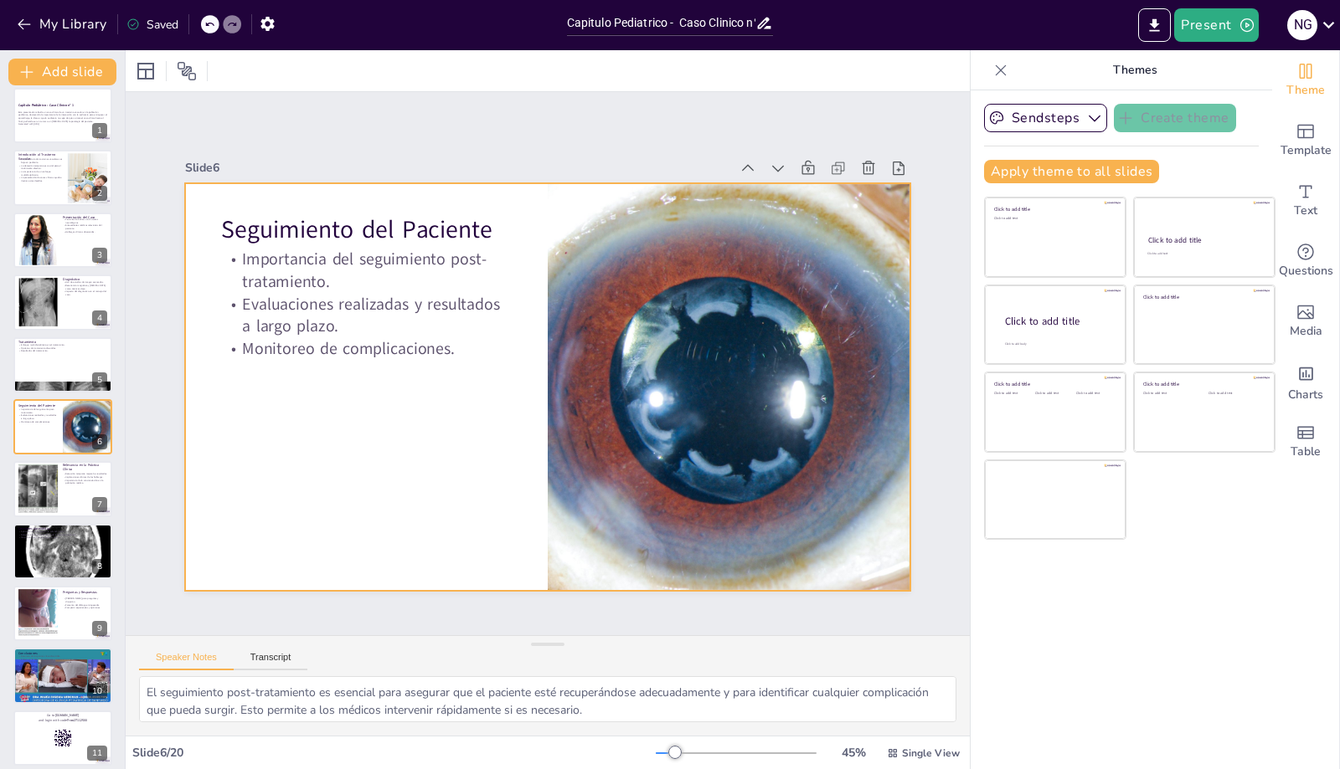
checkbox input "true"
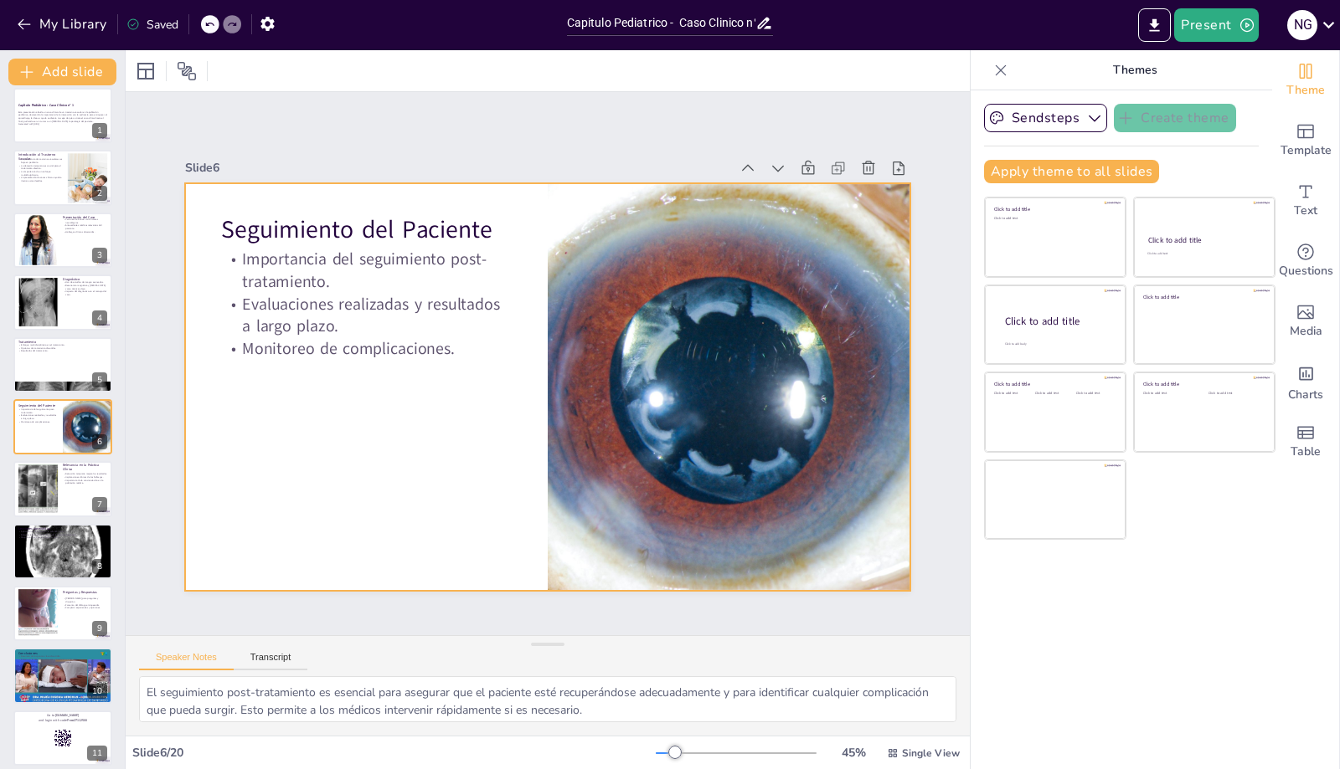
checkbox input "true"
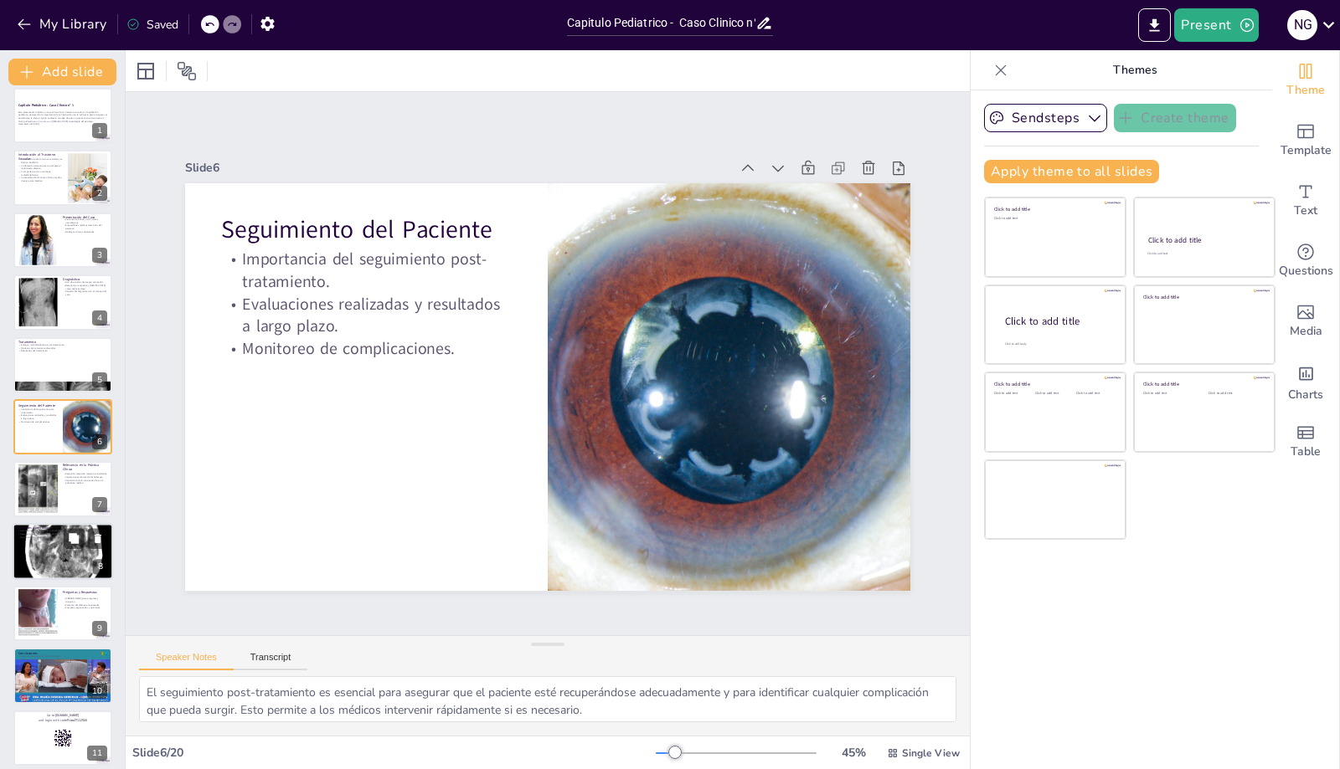
checkbox input "true"
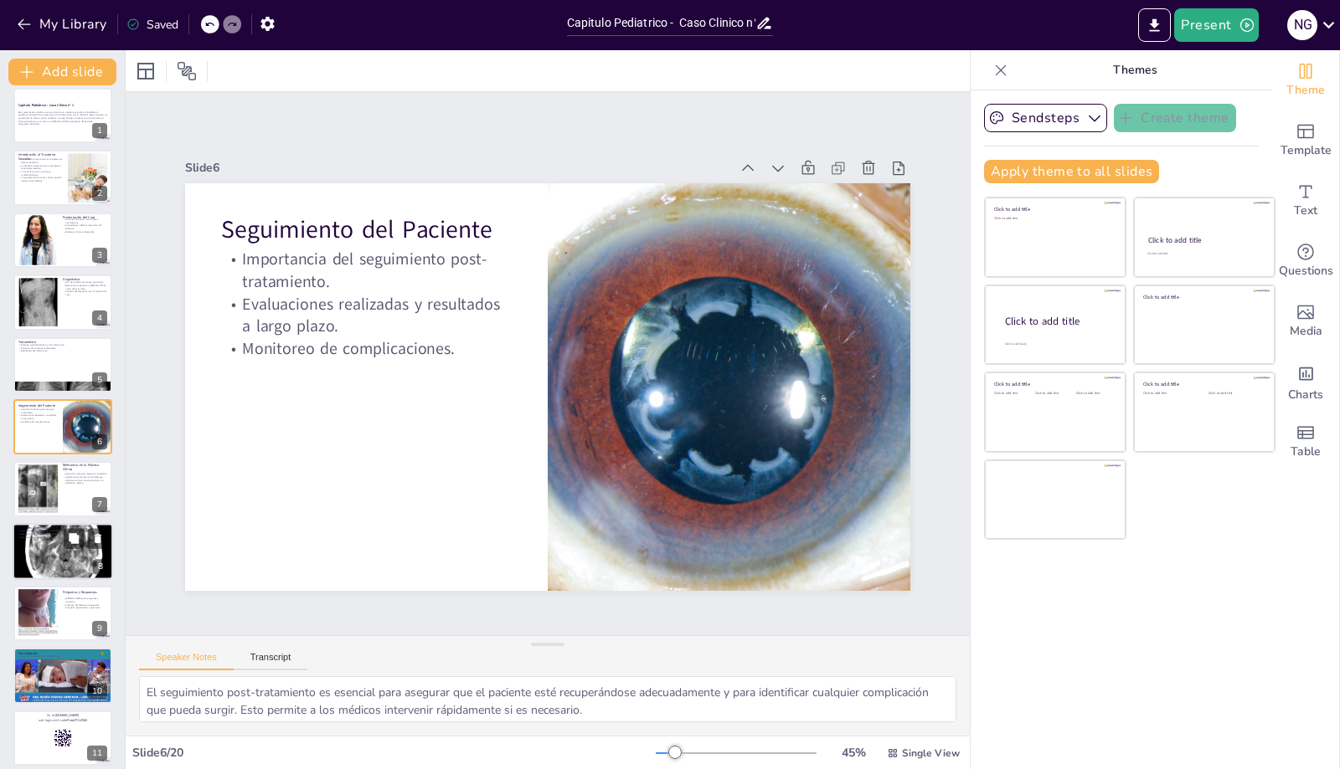
checkbox input "true"
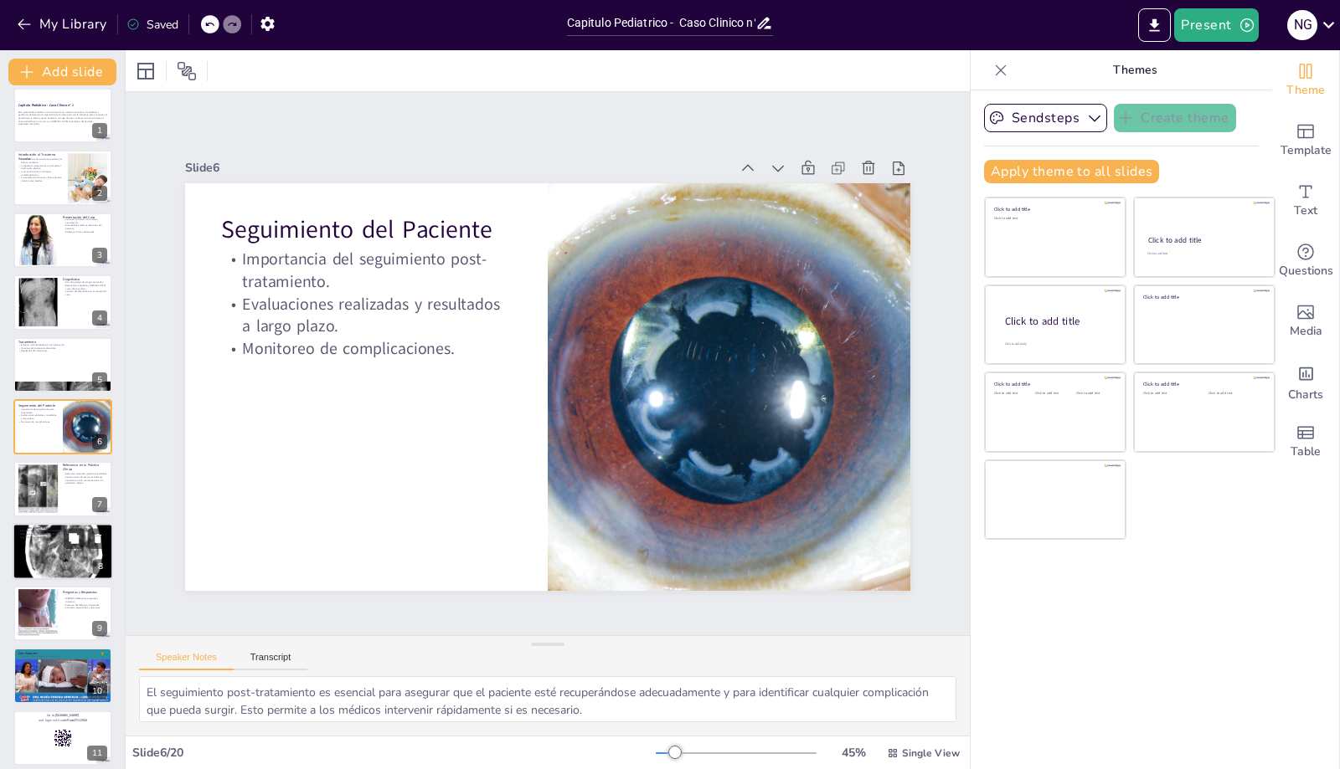
checkbox input "true"
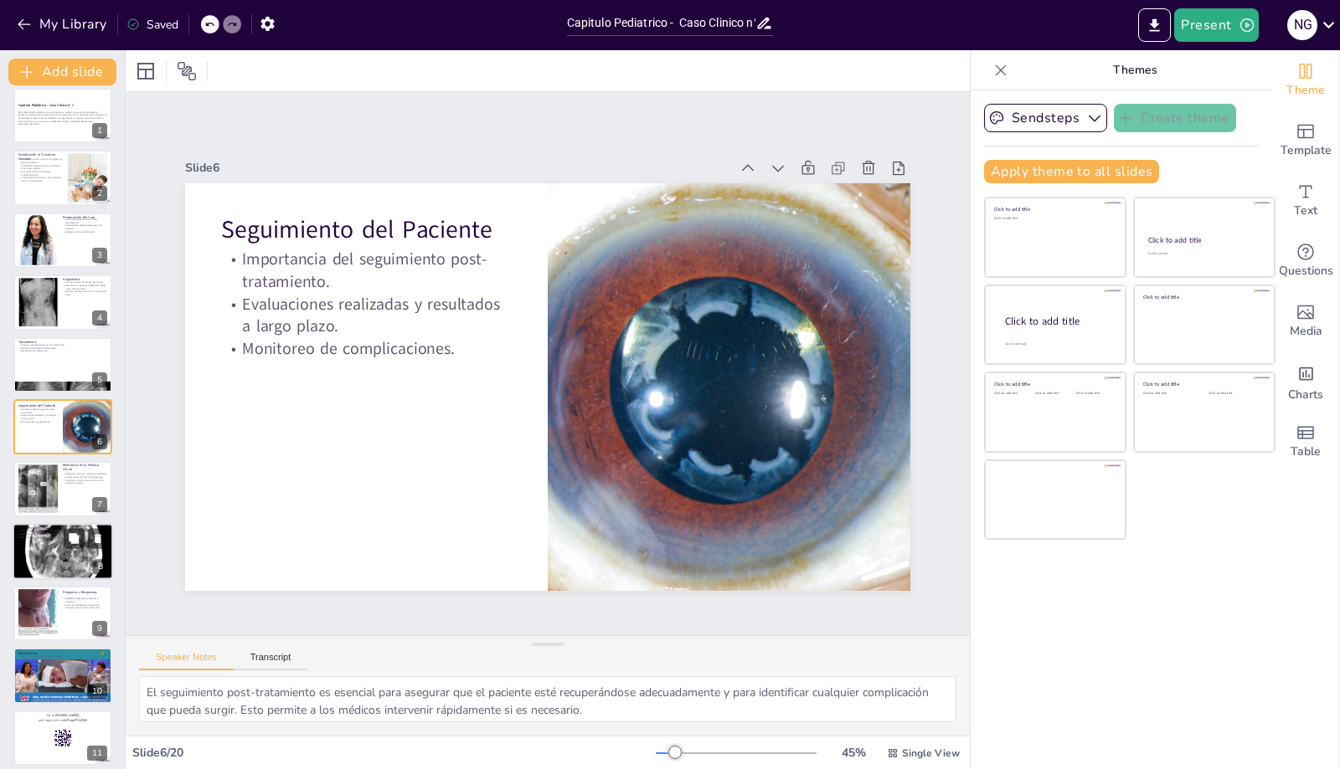
checkbox input "true"
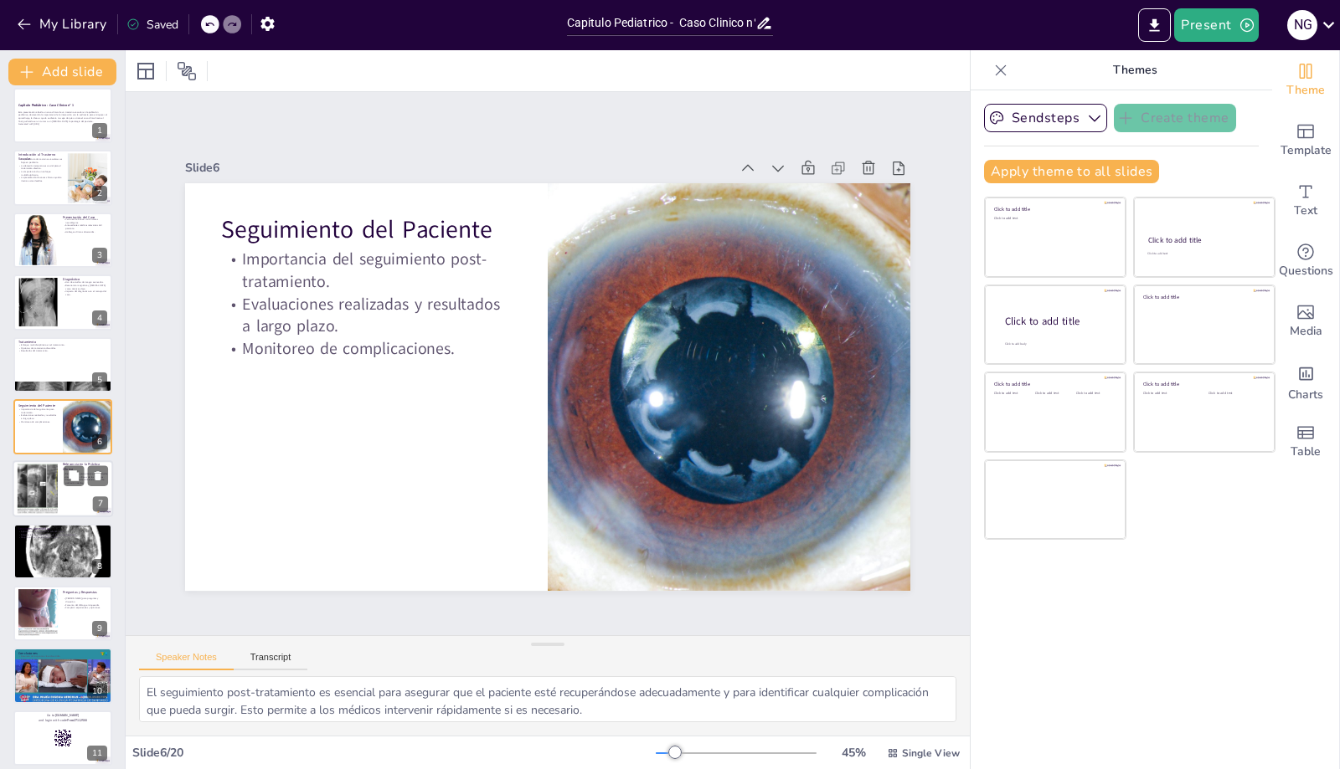
click at [43, 504] on div at bounding box center [37, 489] width 59 height 51
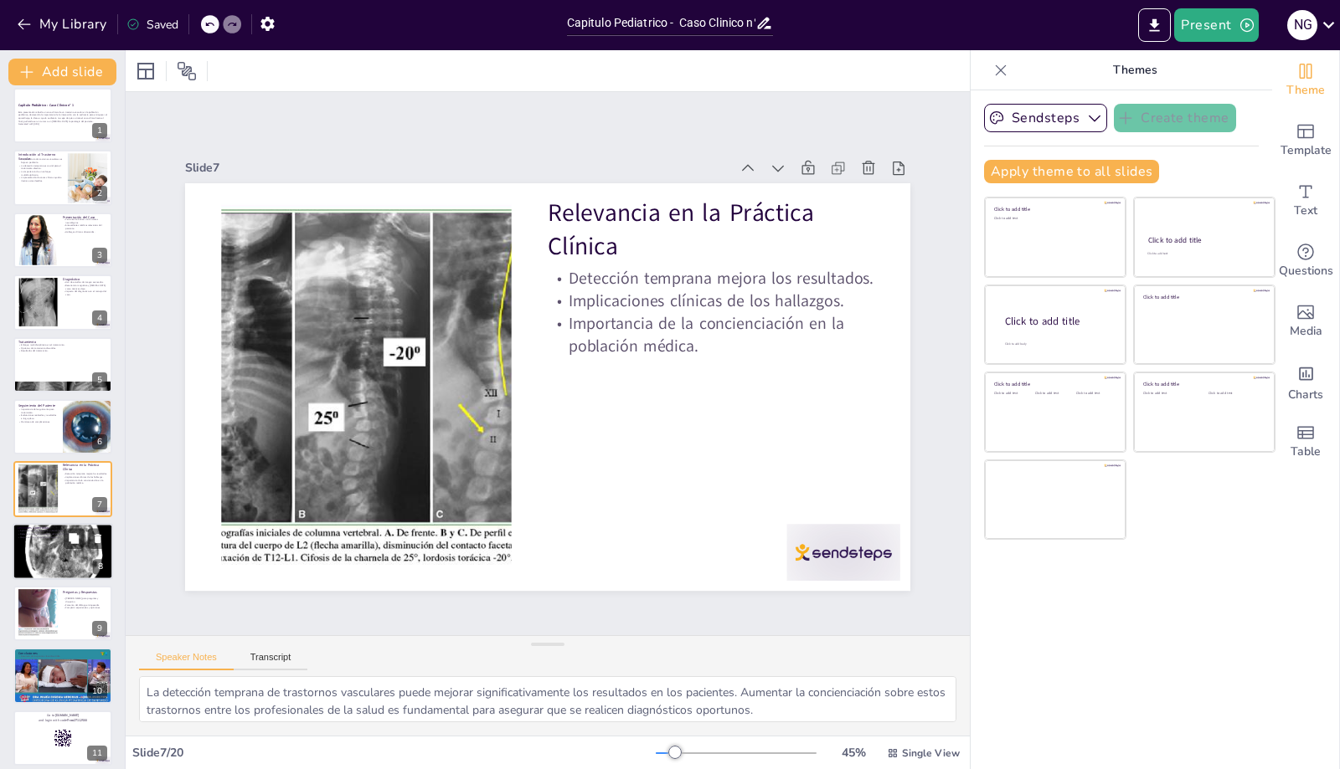
scroll to position [73, 0]
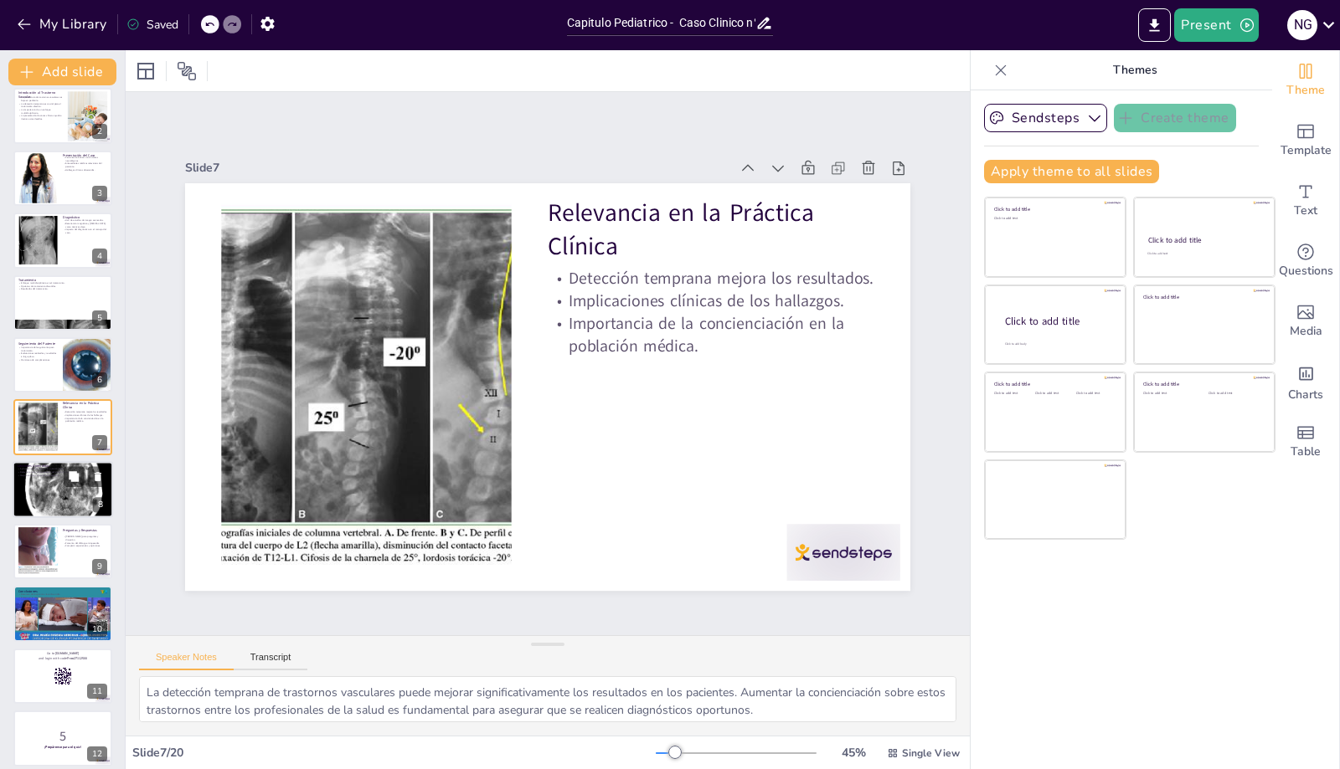
click at [48, 516] on div at bounding box center [63, 489] width 100 height 117
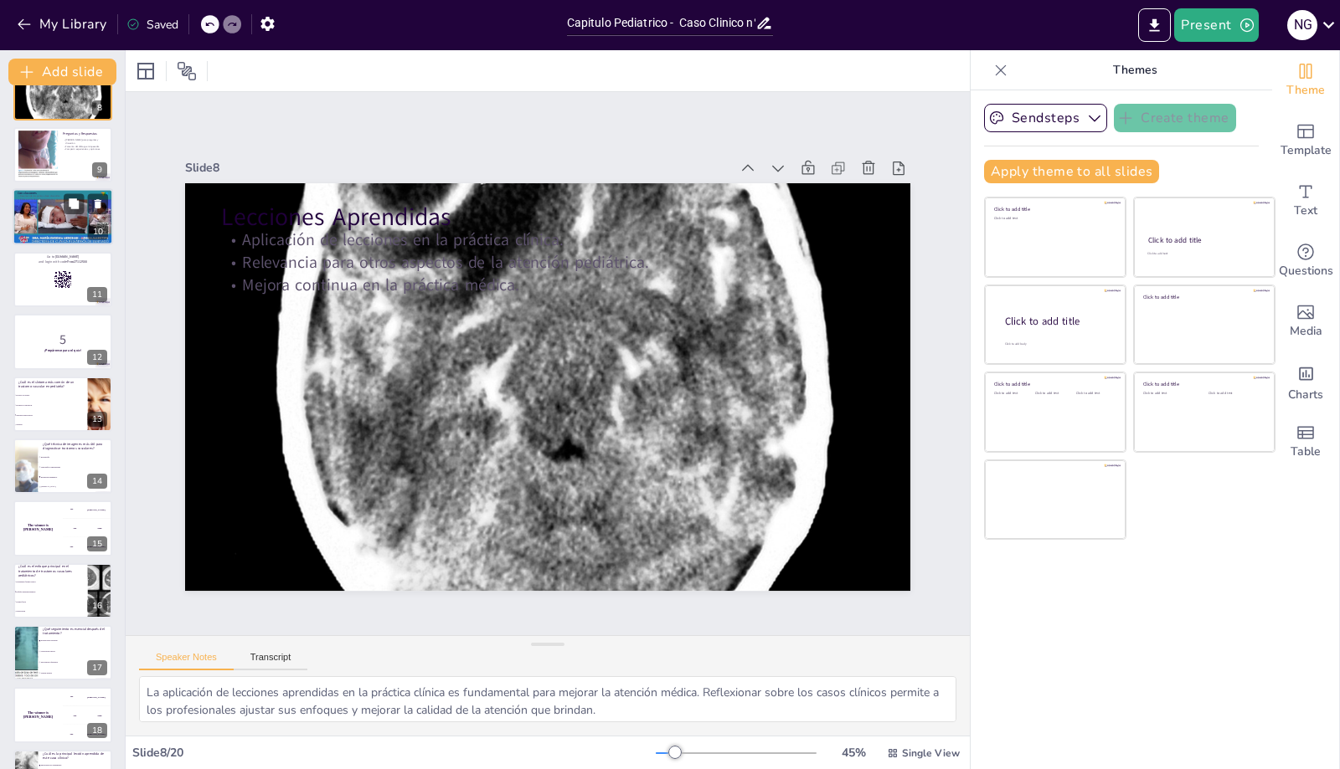
scroll to position [582, 0]
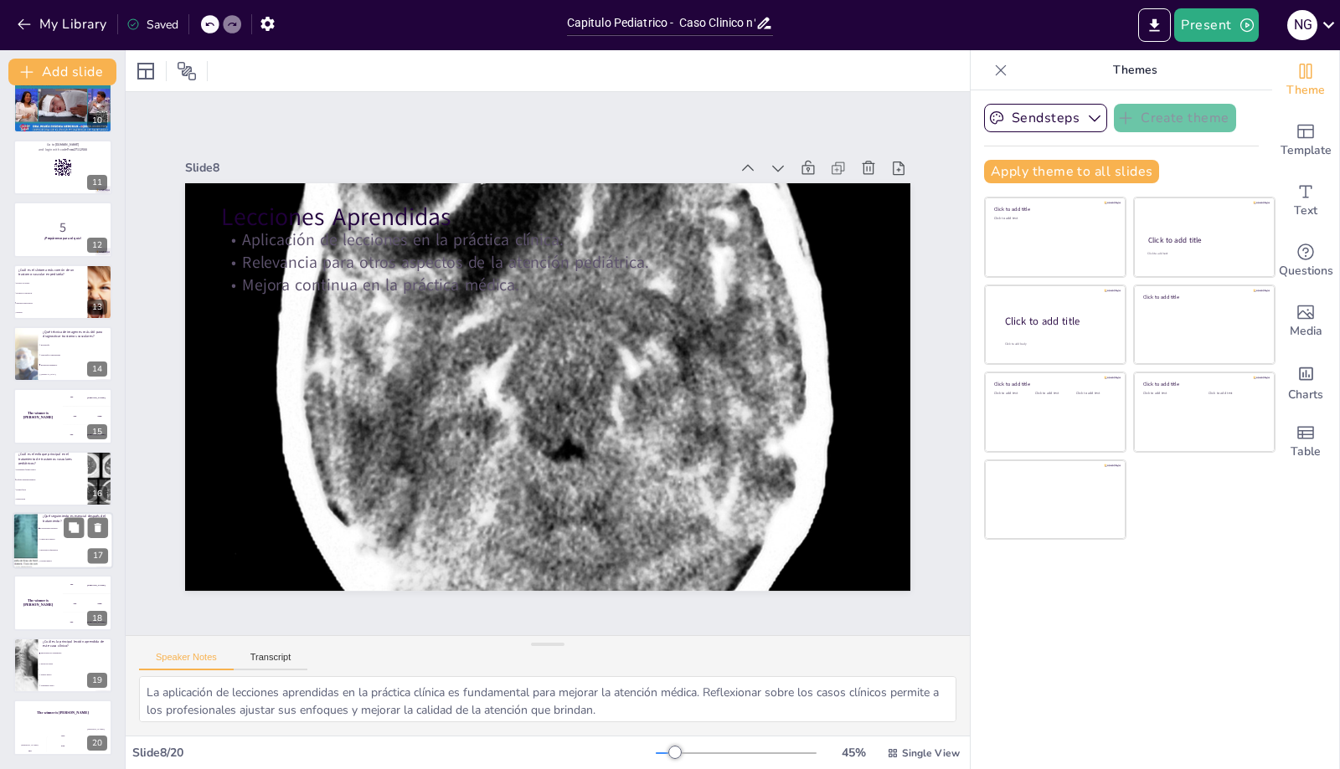
click at [48, 540] on span "Observación pasiva" at bounding box center [76, 539] width 72 height 3
